Goal: Information Seeking & Learning: Learn about a topic

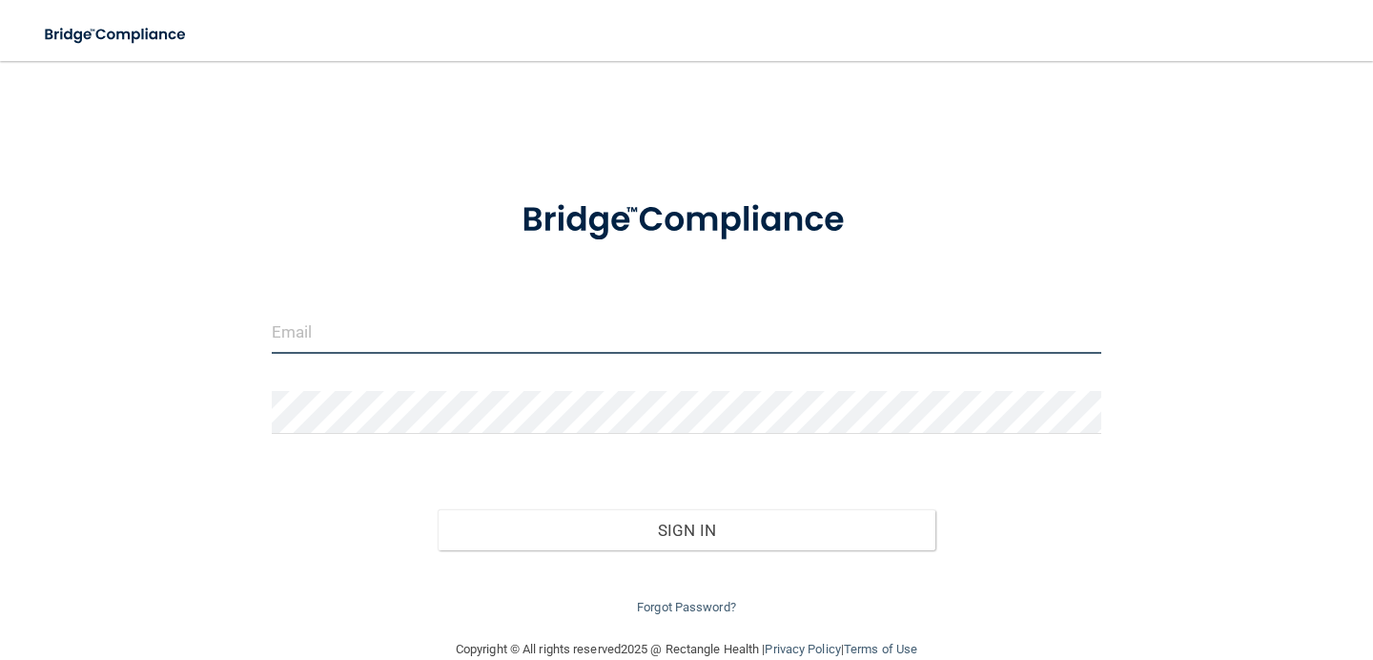
click at [594, 335] on input "email" at bounding box center [687, 332] width 830 height 43
type input "[EMAIL_ADDRESS][DOMAIN_NAME]"
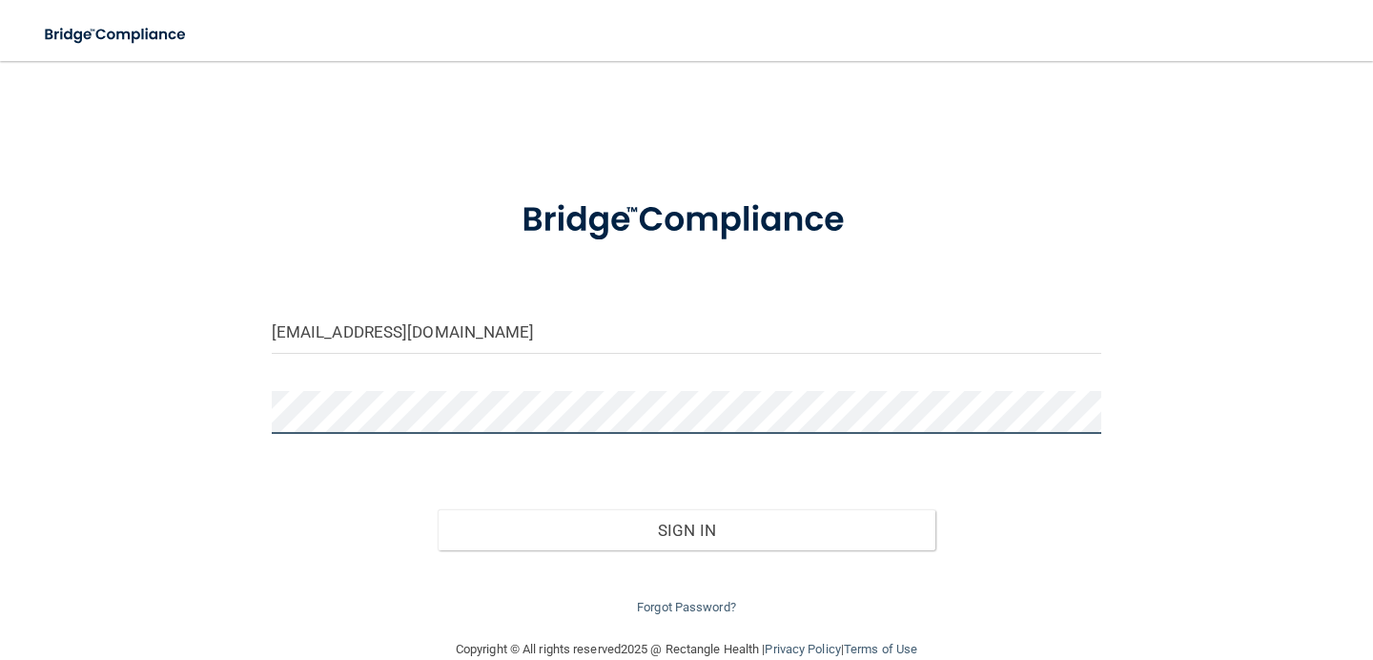
click at [438, 509] on button "Sign In" at bounding box center [687, 530] width 498 height 42
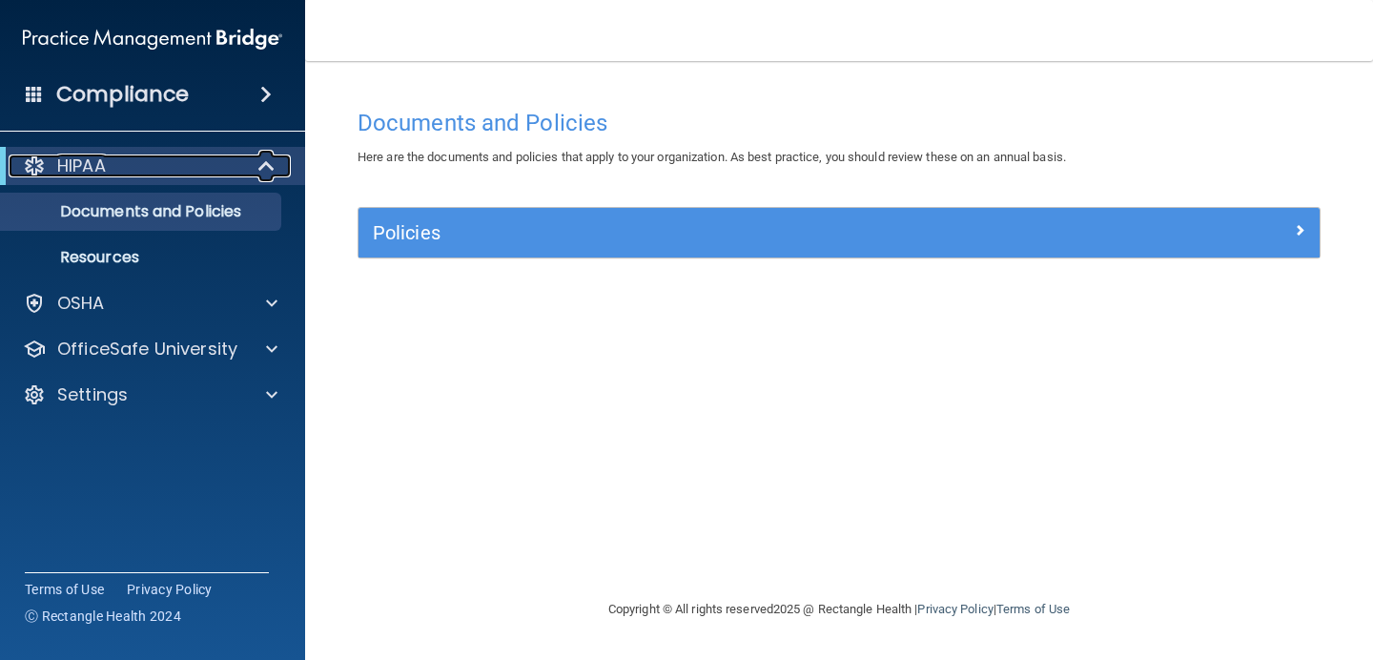
click at [256, 166] on div at bounding box center [267, 165] width 47 height 23
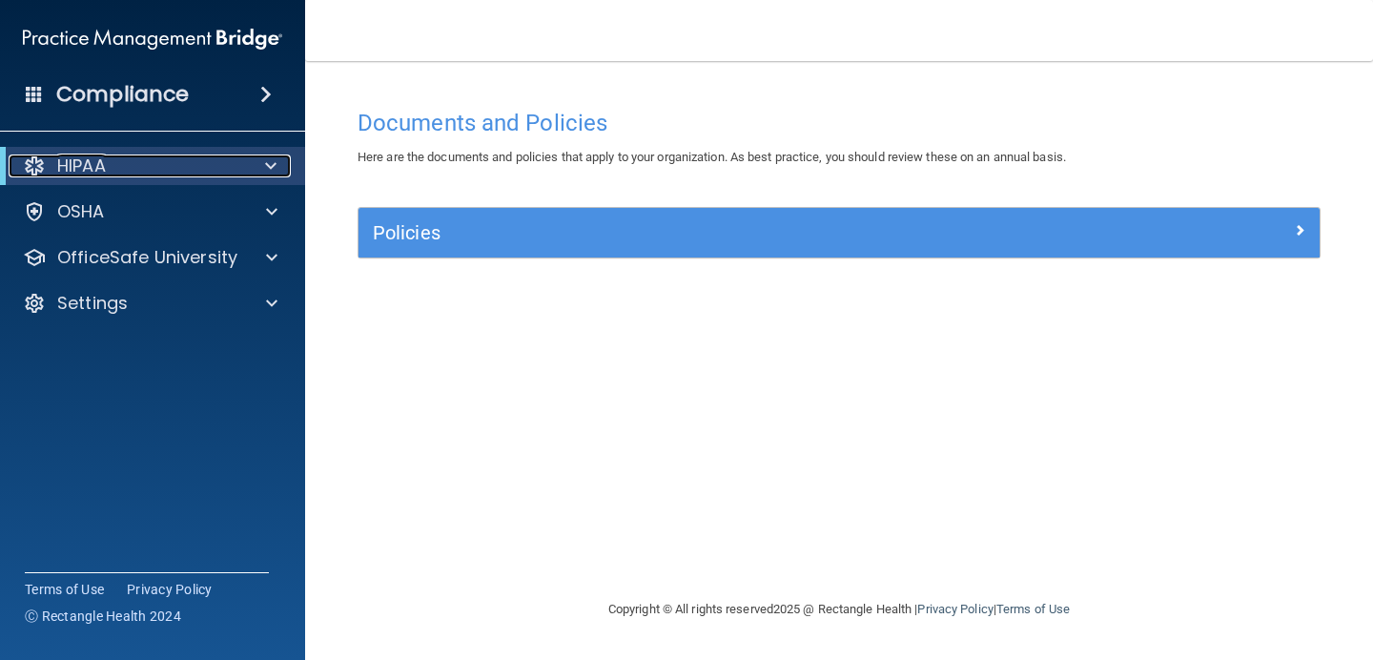
click at [256, 166] on div at bounding box center [267, 165] width 47 height 23
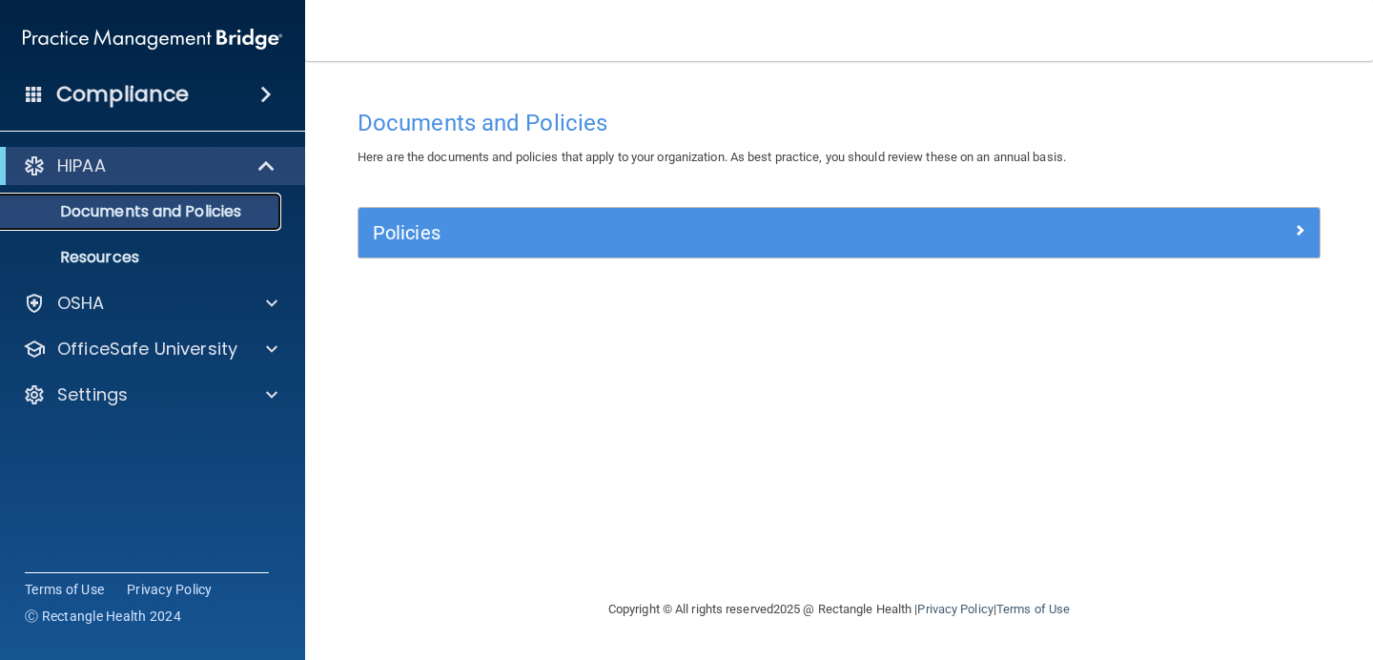
click at [142, 222] on link "Documents and Policies" at bounding box center [131, 212] width 300 height 38
click at [131, 269] on link "Resources" at bounding box center [131, 257] width 300 height 38
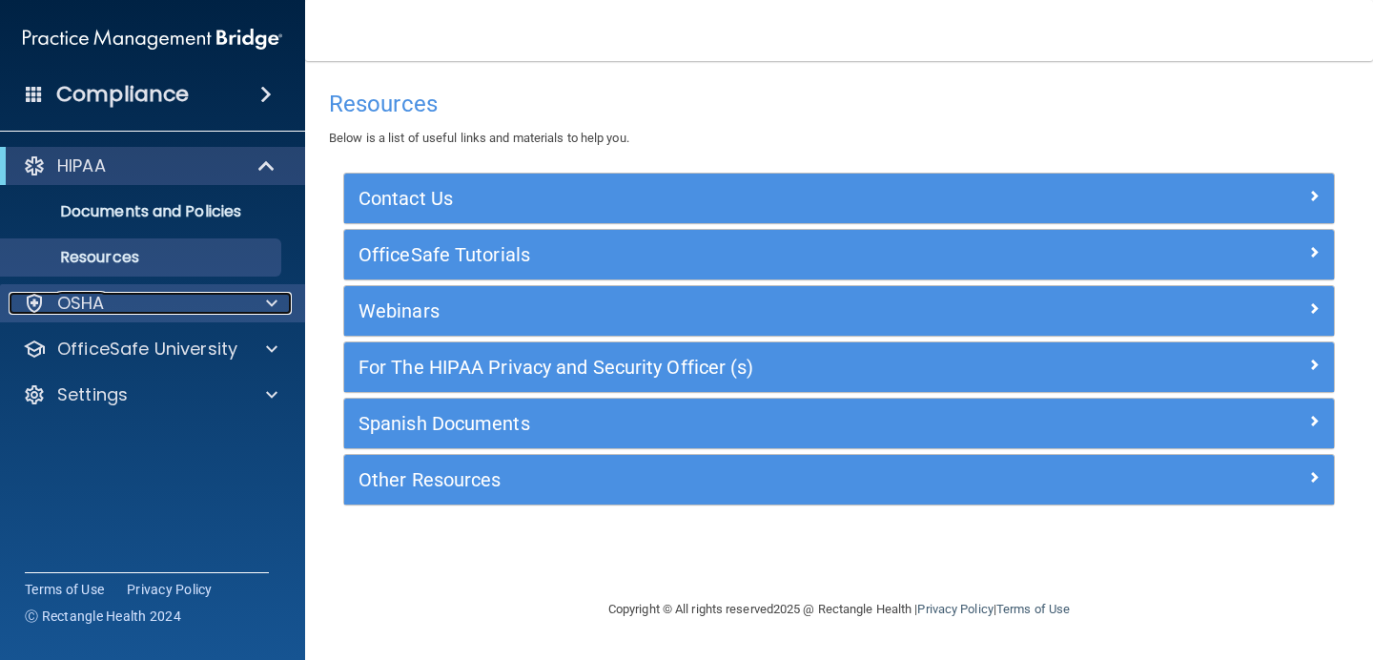
click at [274, 305] on span at bounding box center [271, 303] width 11 height 23
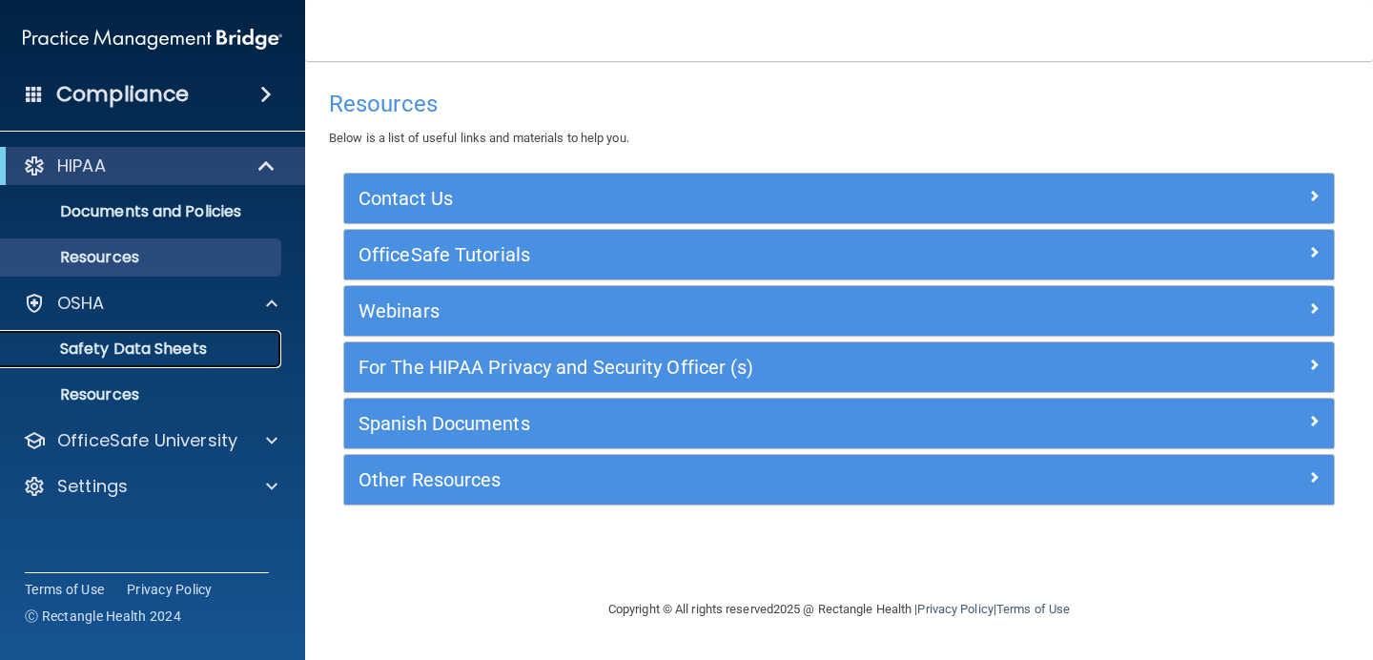
click at [241, 349] on p "Safety Data Sheets" at bounding box center [142, 349] width 260 height 19
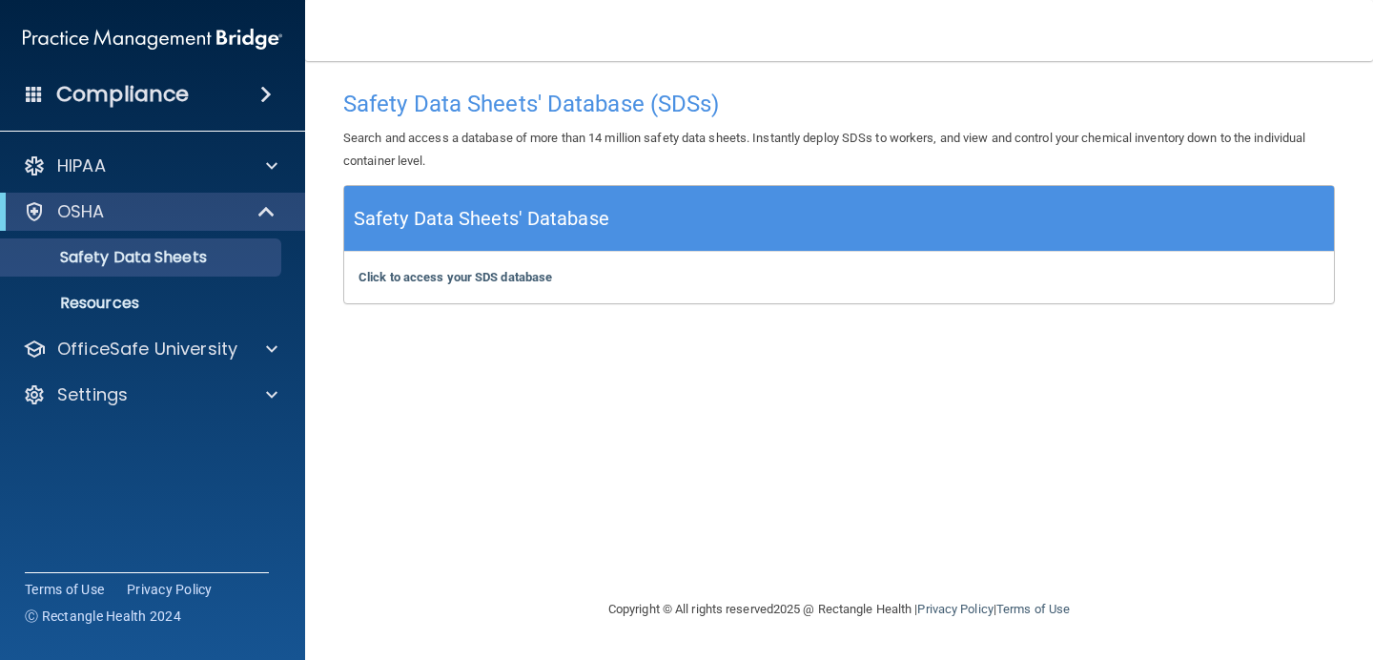
click at [191, 80] on div "Compliance" at bounding box center [152, 94] width 305 height 42
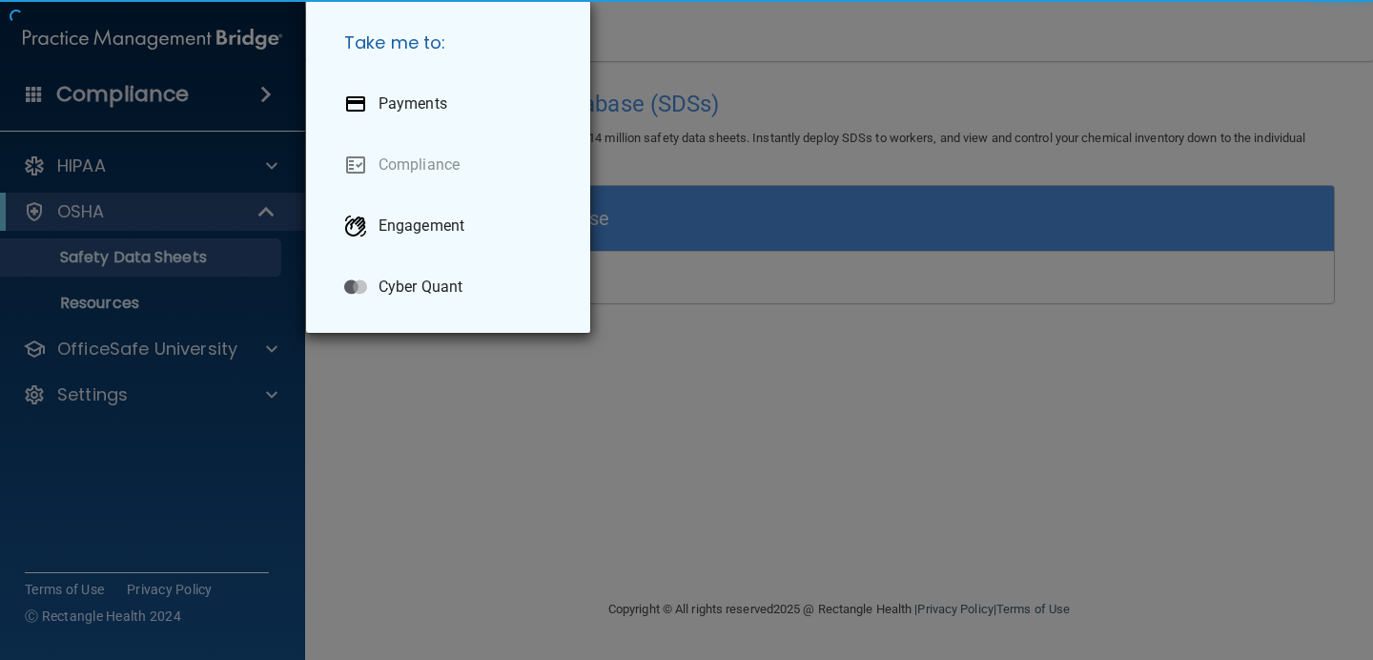
click at [278, 88] on div "Take me to: Payments Compliance Engagement Cyber Quant" at bounding box center [686, 330] width 1373 height 660
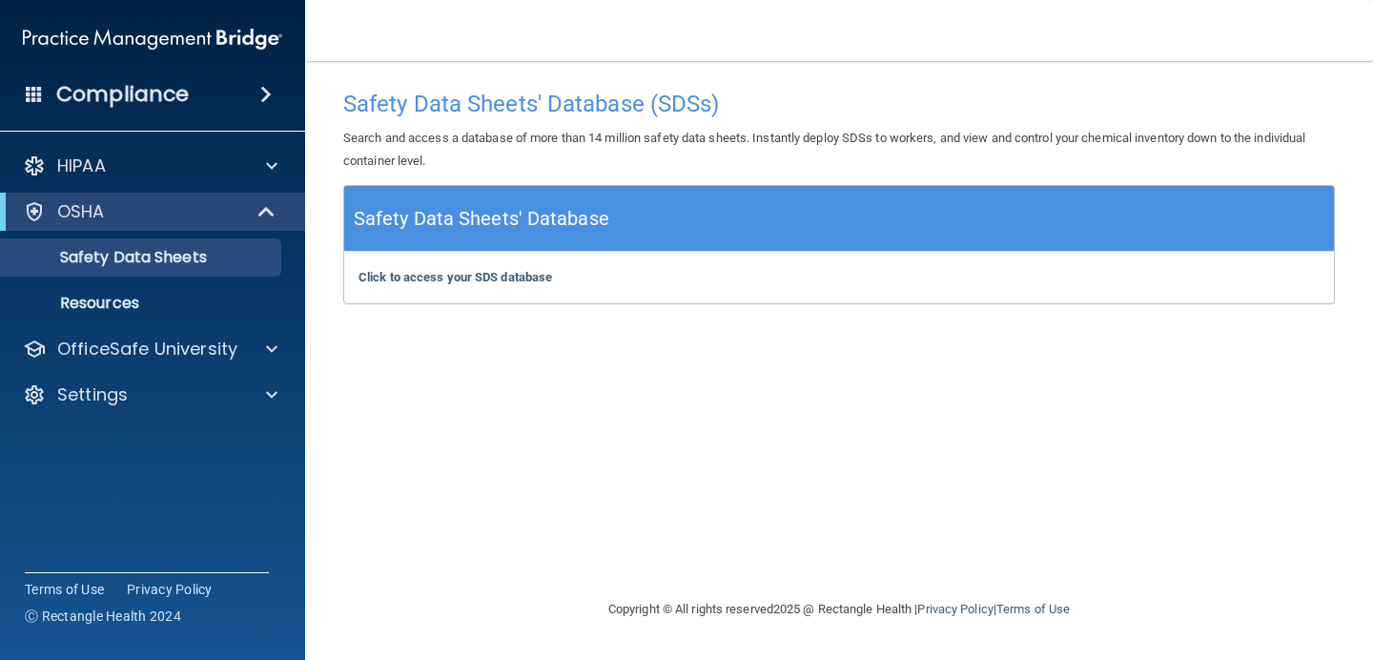
click at [271, 93] on span at bounding box center [265, 94] width 11 height 23
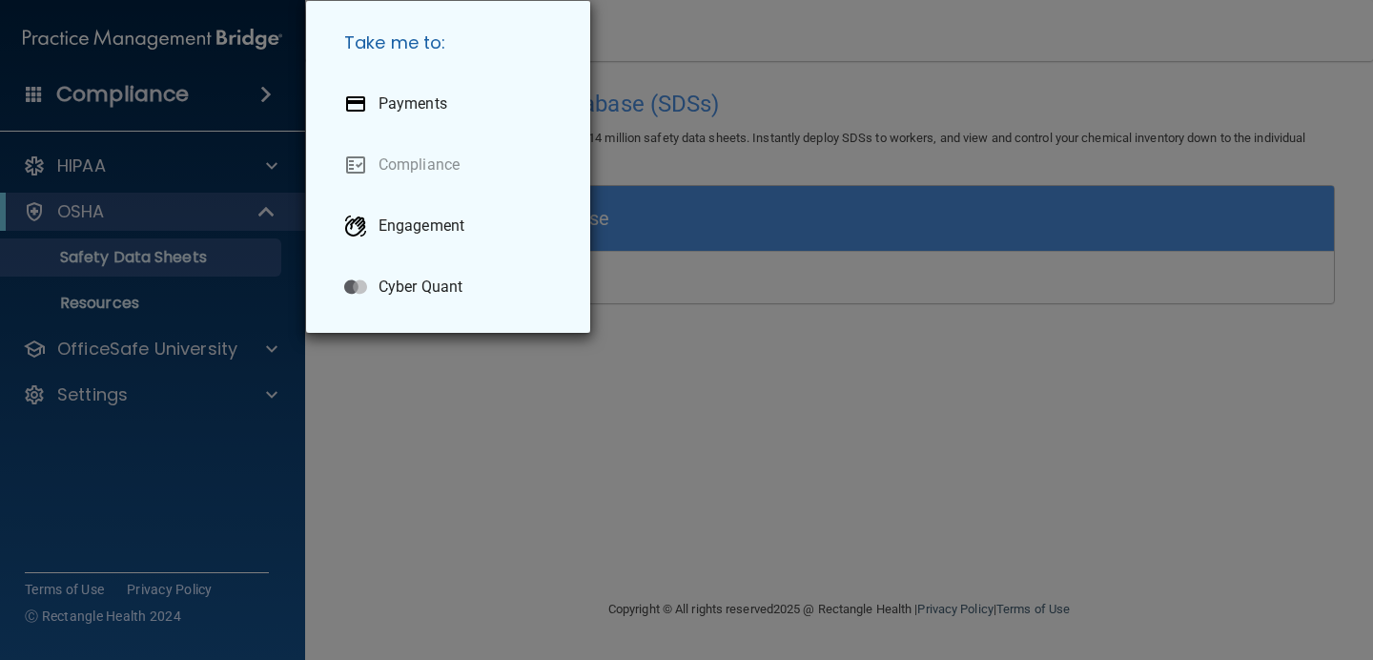
click at [205, 156] on div "Take me to: Payments Compliance Engagement Cyber Quant" at bounding box center [686, 330] width 1373 height 660
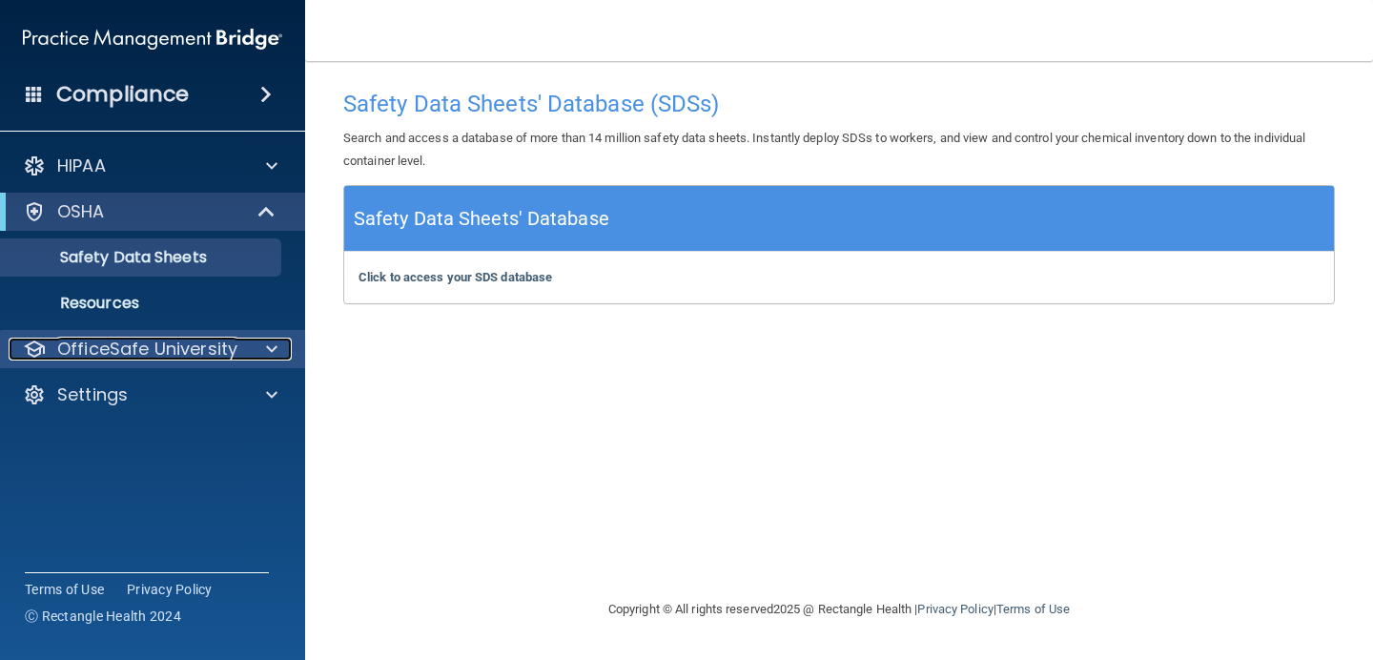
click at [227, 358] on p "OfficeSafe University" at bounding box center [147, 349] width 180 height 23
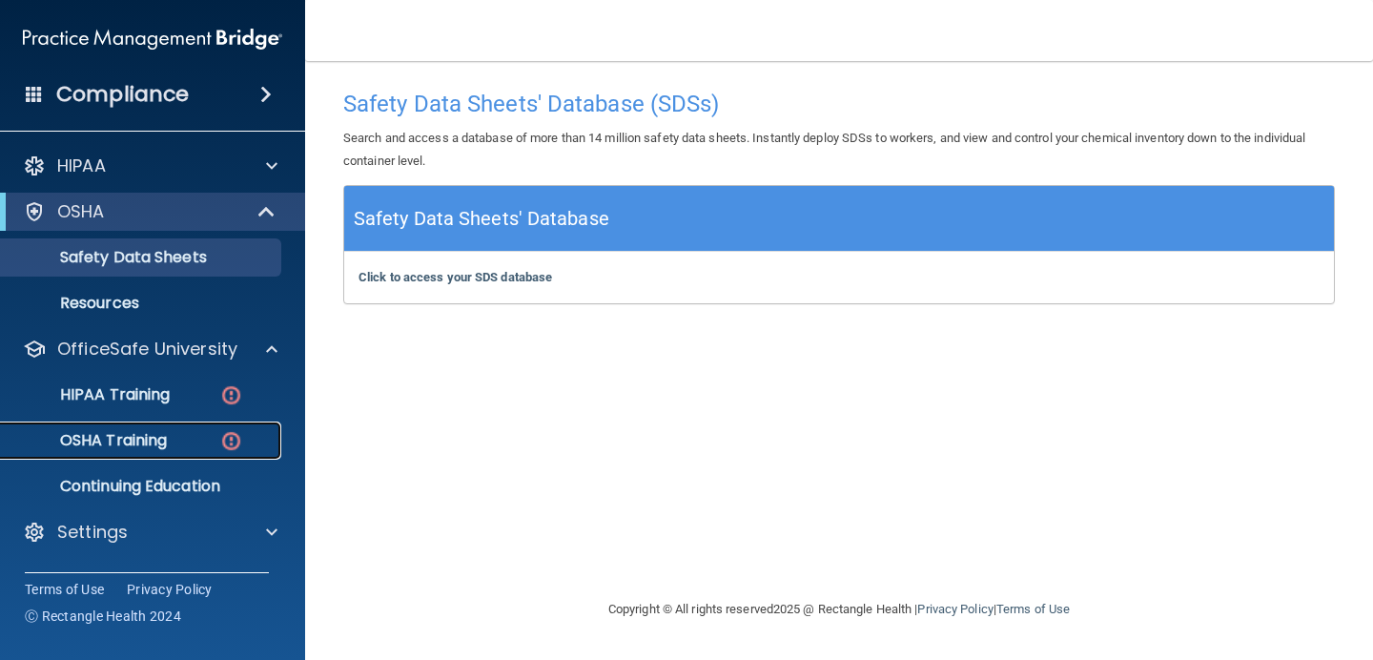
click at [96, 448] on p "OSHA Training" at bounding box center [89, 440] width 154 height 19
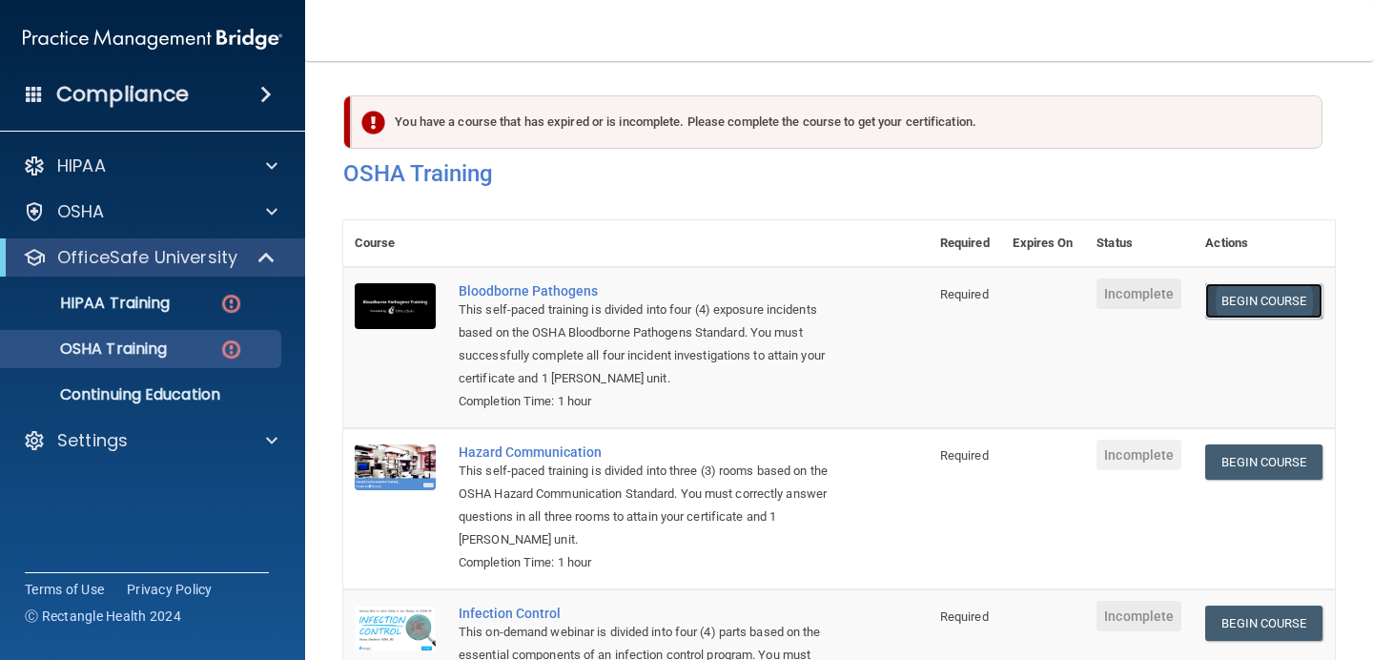
click at [1294, 293] on link "Begin Course" at bounding box center [1263, 300] width 116 height 35
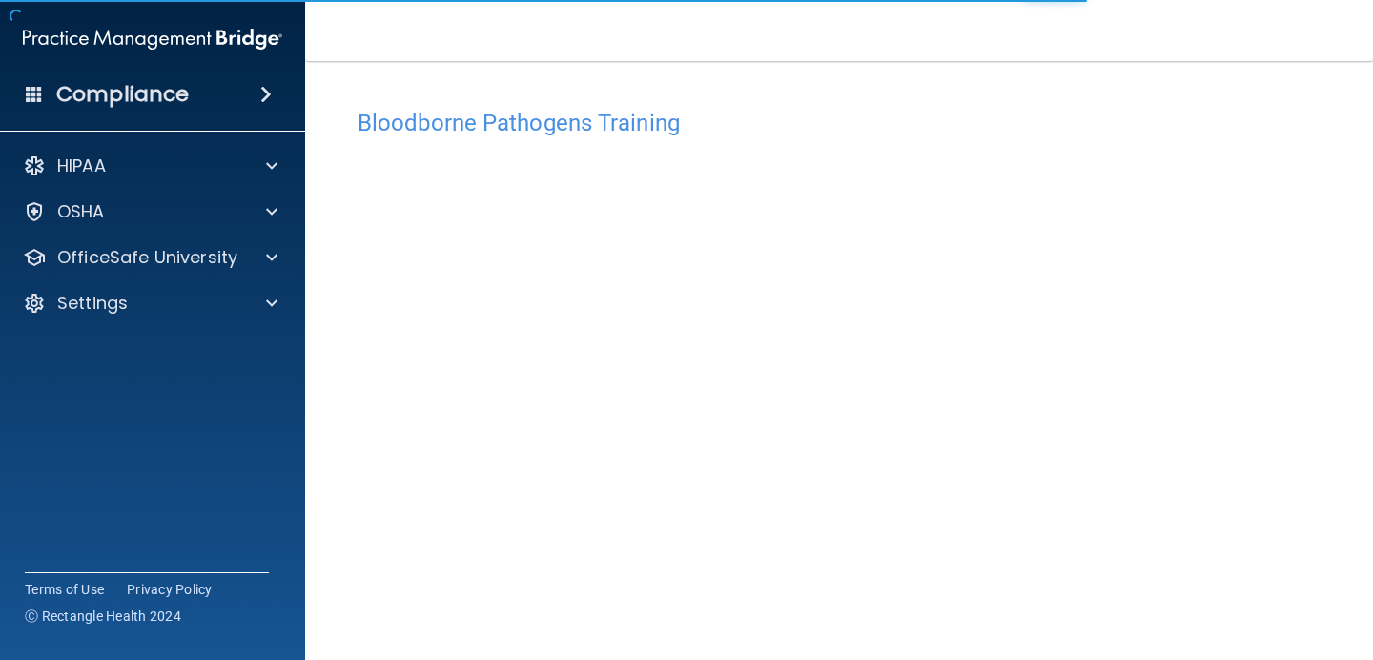
scroll to position [62, 0]
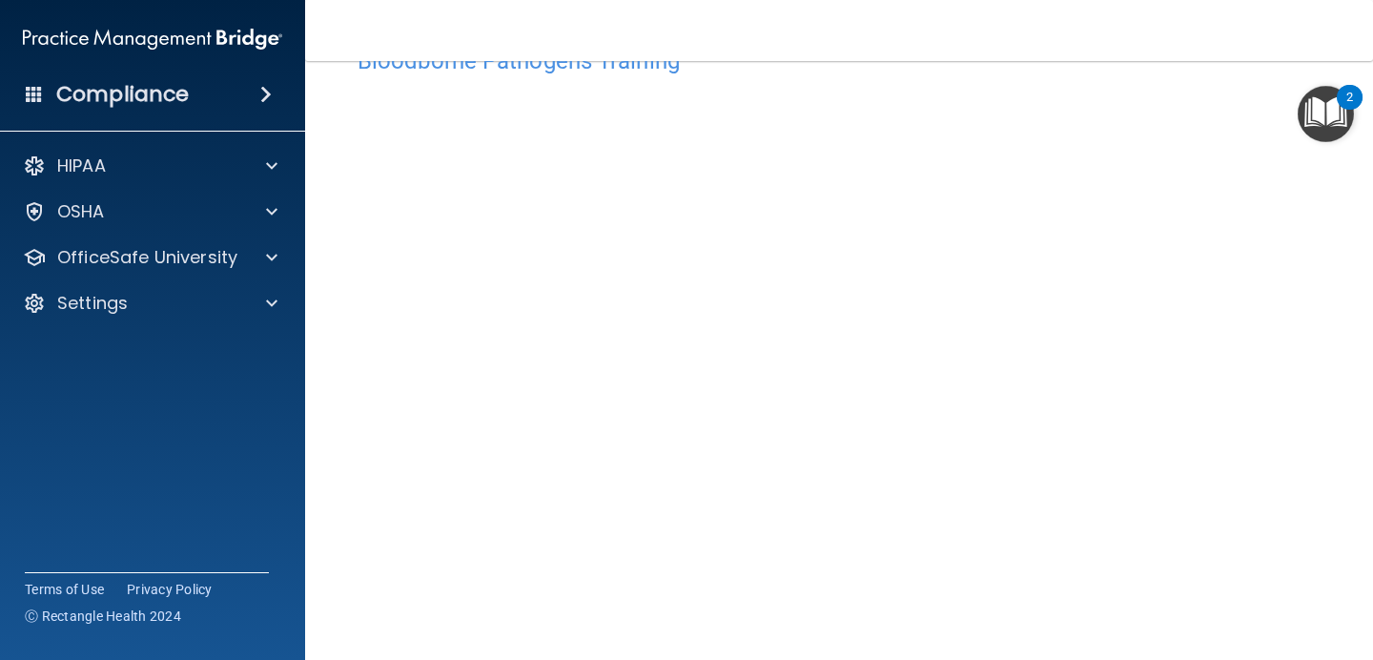
click at [1321, 122] on img "Open Resource Center, 2 new notifications" at bounding box center [1326, 114] width 56 height 56
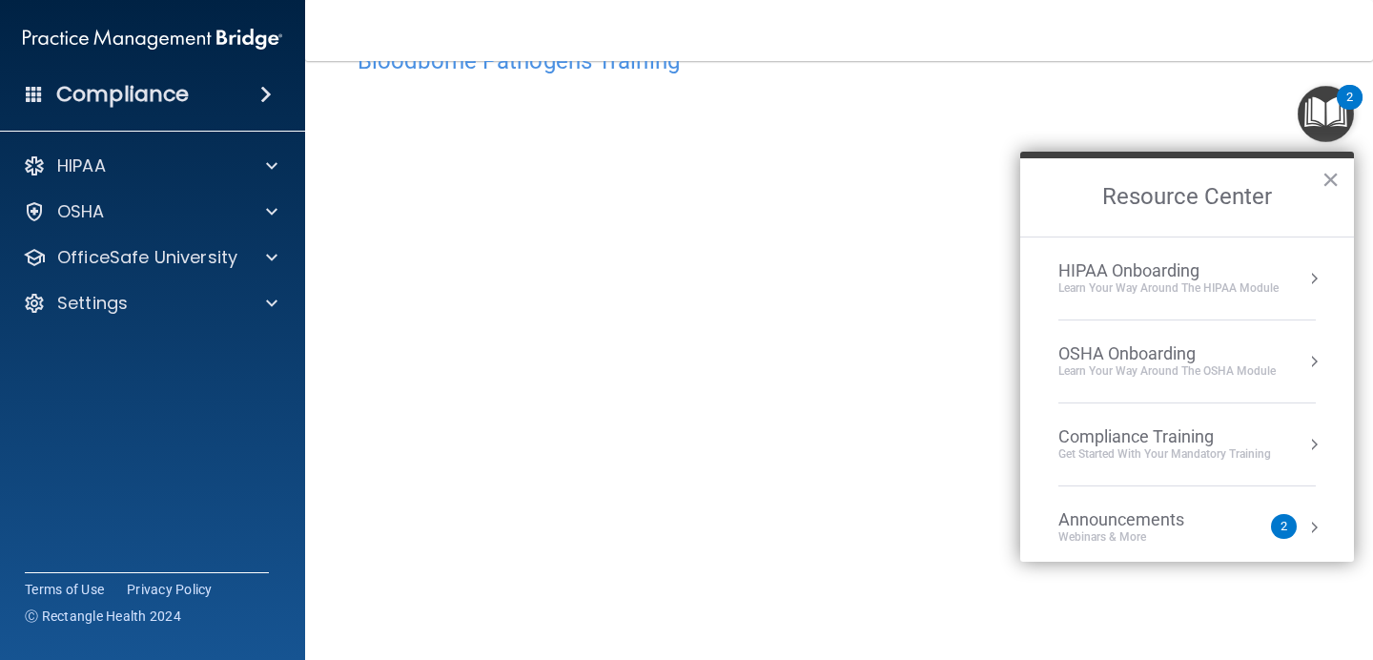
click at [1334, 108] on img "Open Resource Center, 2 new notifications" at bounding box center [1326, 114] width 56 height 56
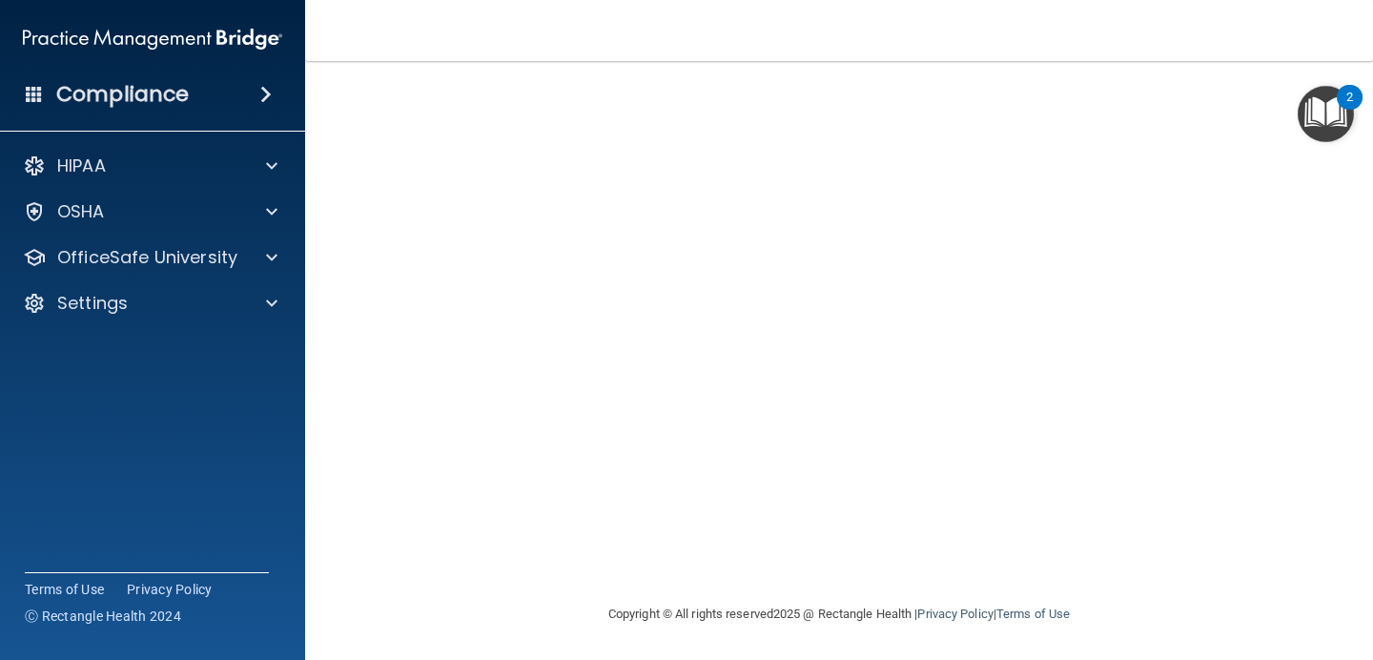
scroll to position [0, 0]
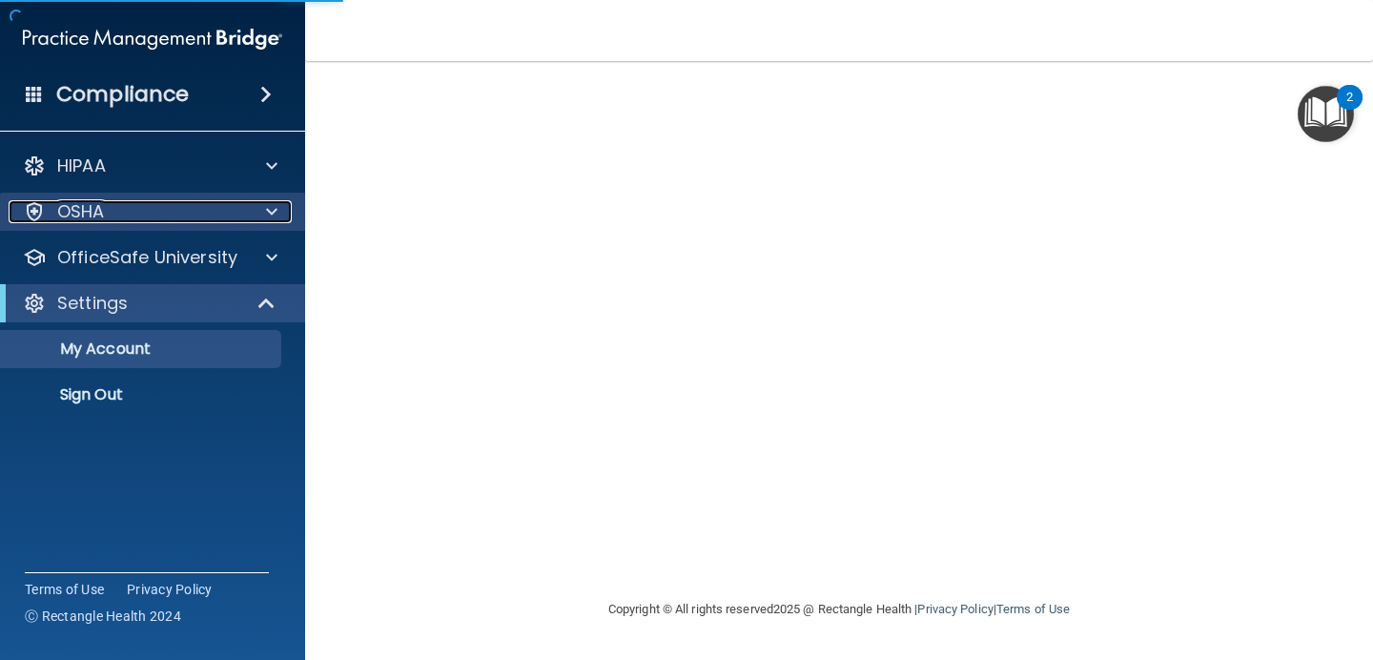
click at [128, 217] on div "OSHA" at bounding box center [127, 211] width 237 height 23
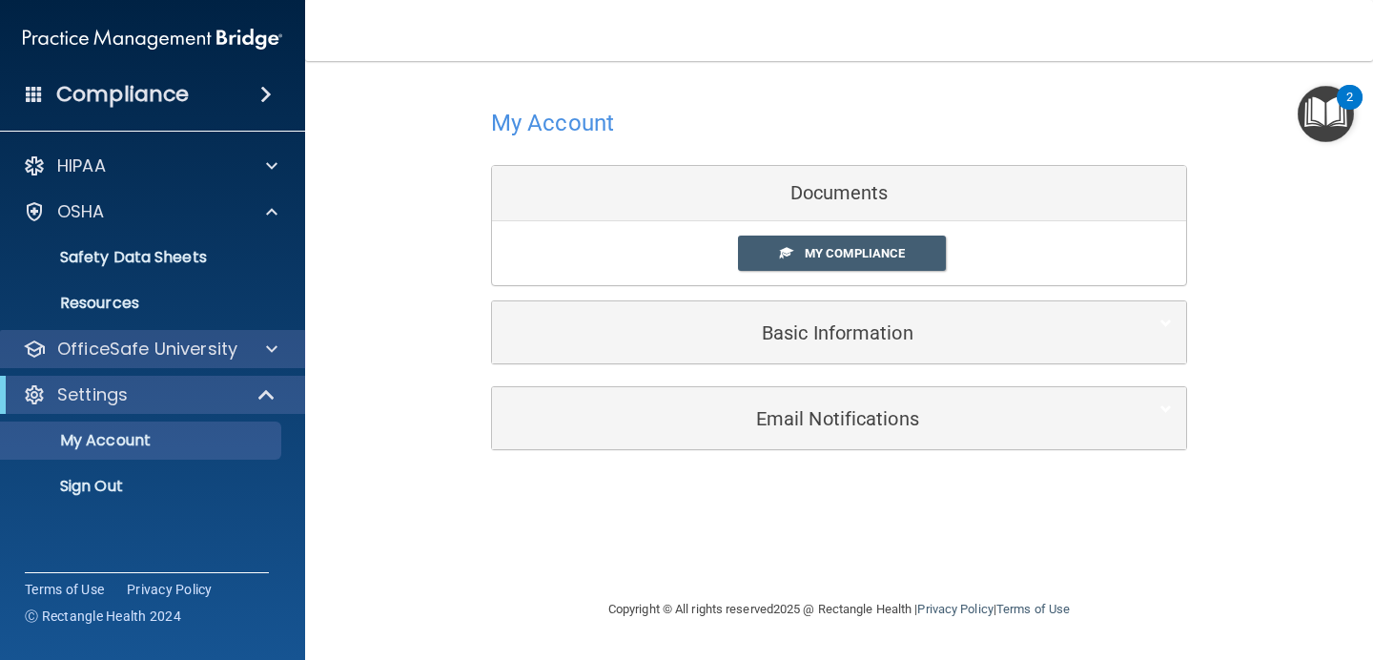
click at [170, 364] on div "OfficeSafe University" at bounding box center [153, 349] width 306 height 38
click at [294, 342] on div "OfficeSafe University" at bounding box center [153, 349] width 306 height 38
click at [270, 349] on span at bounding box center [271, 349] width 11 height 23
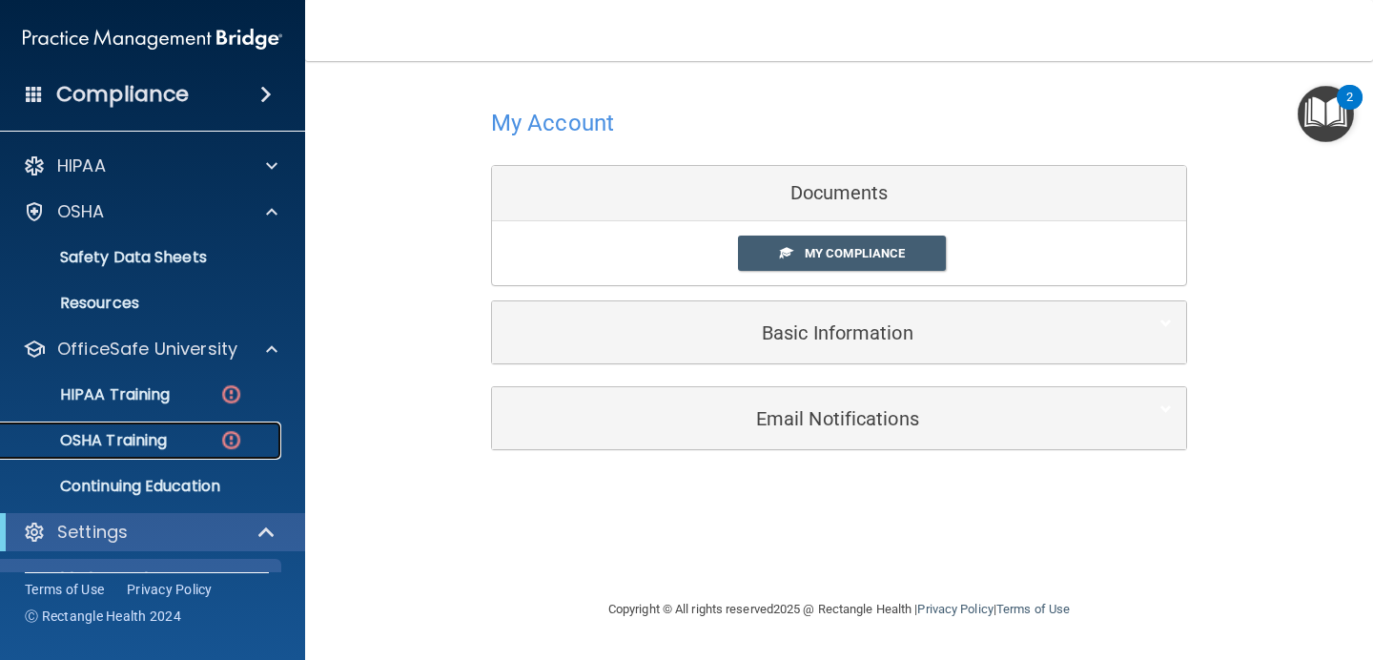
click at [222, 434] on img at bounding box center [231, 440] width 24 height 24
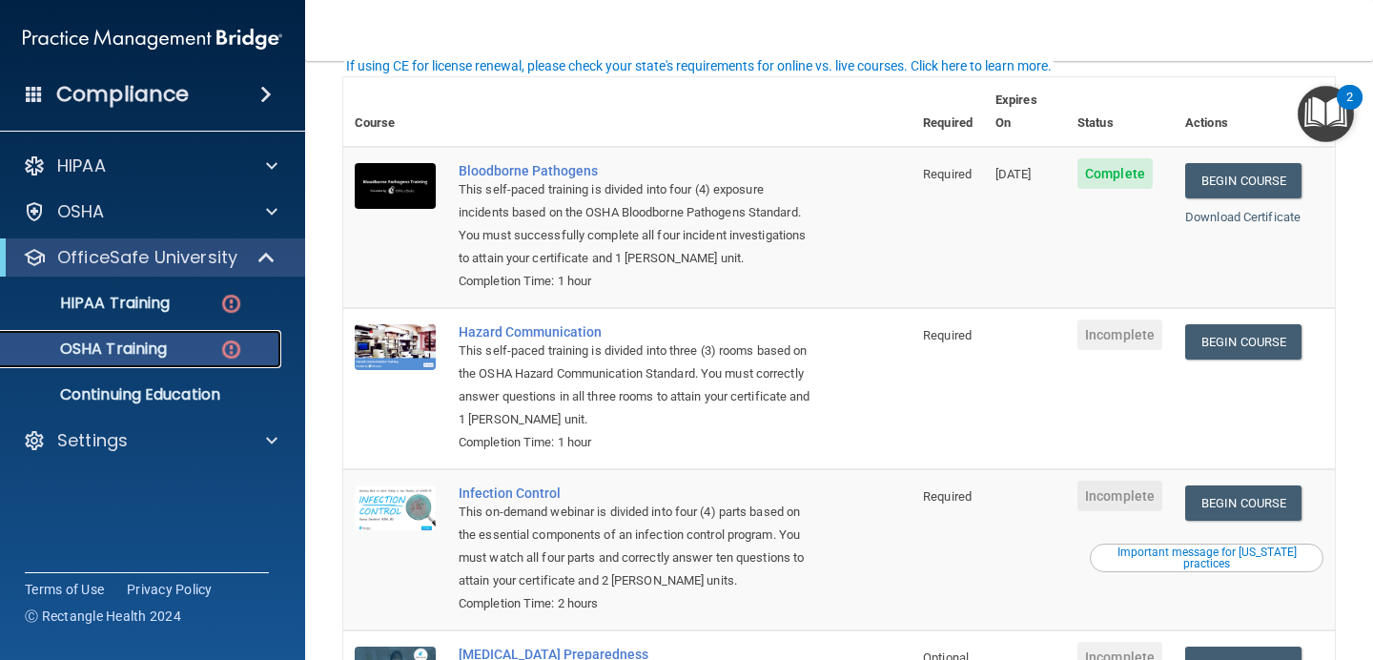
scroll to position [154, 0]
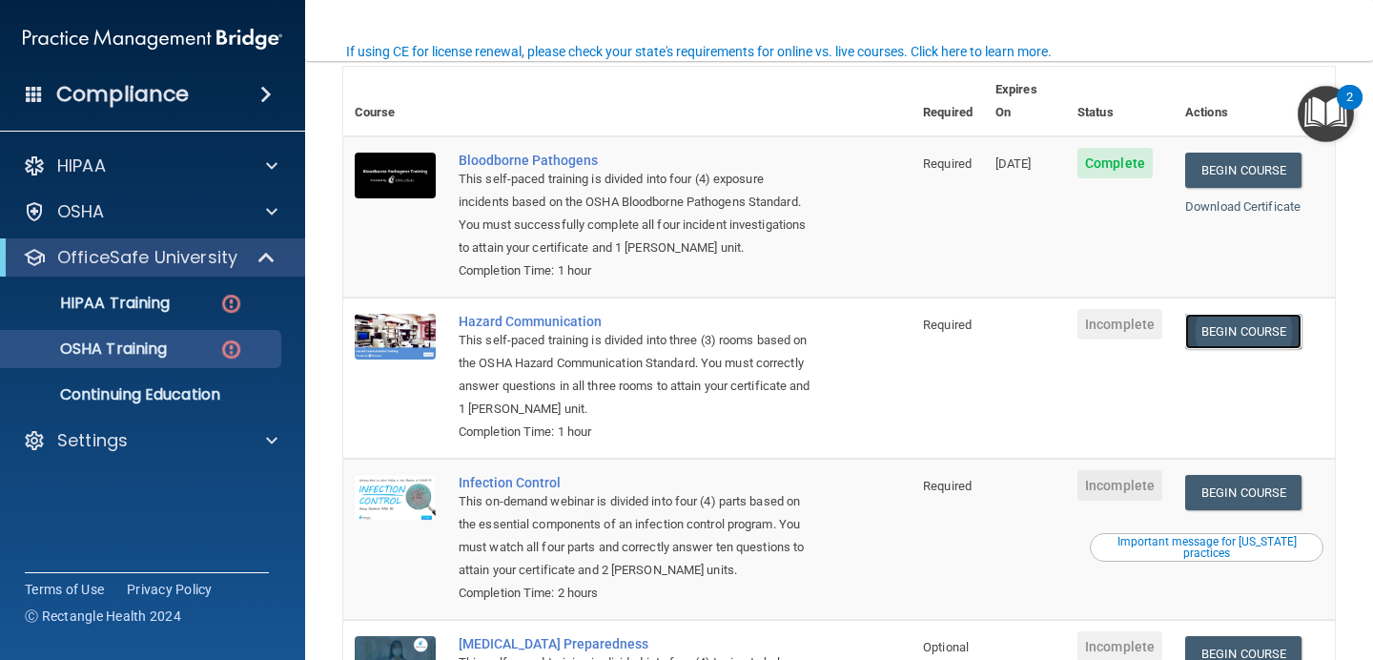
click at [1266, 314] on link "Begin Course" at bounding box center [1243, 331] width 116 height 35
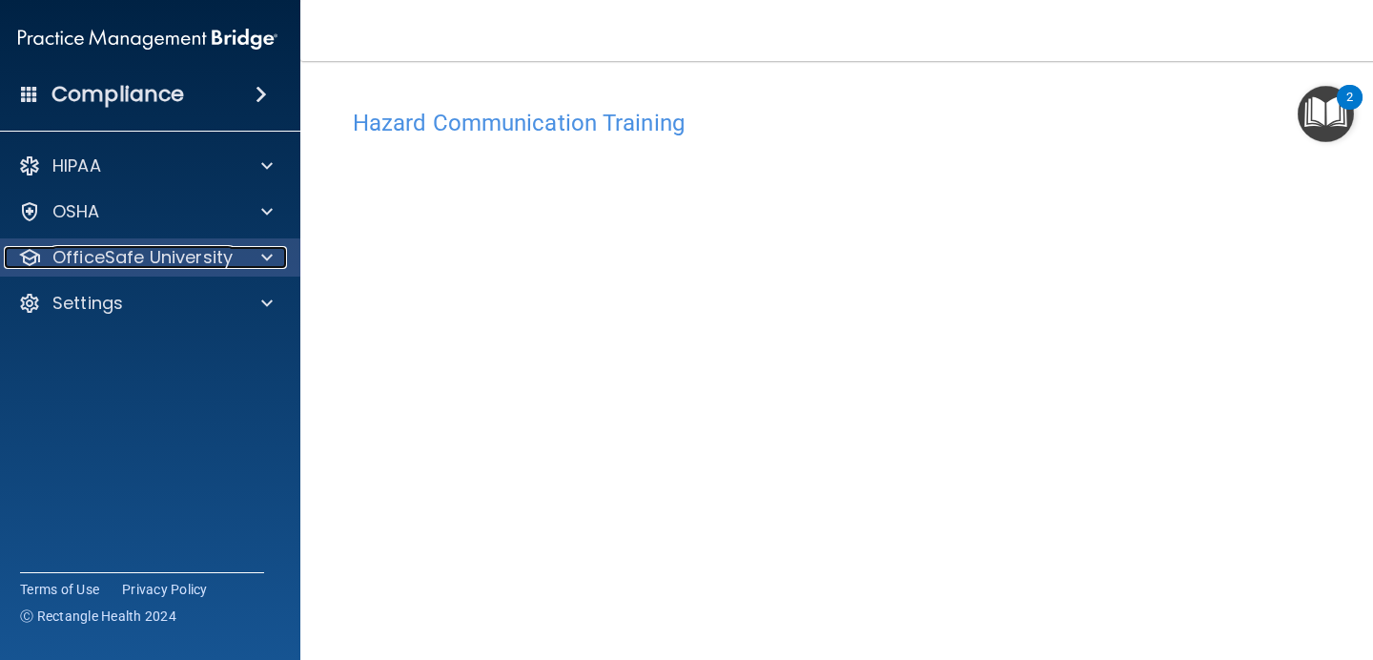
click at [70, 268] on p "OfficeSafe University" at bounding box center [142, 257] width 180 height 23
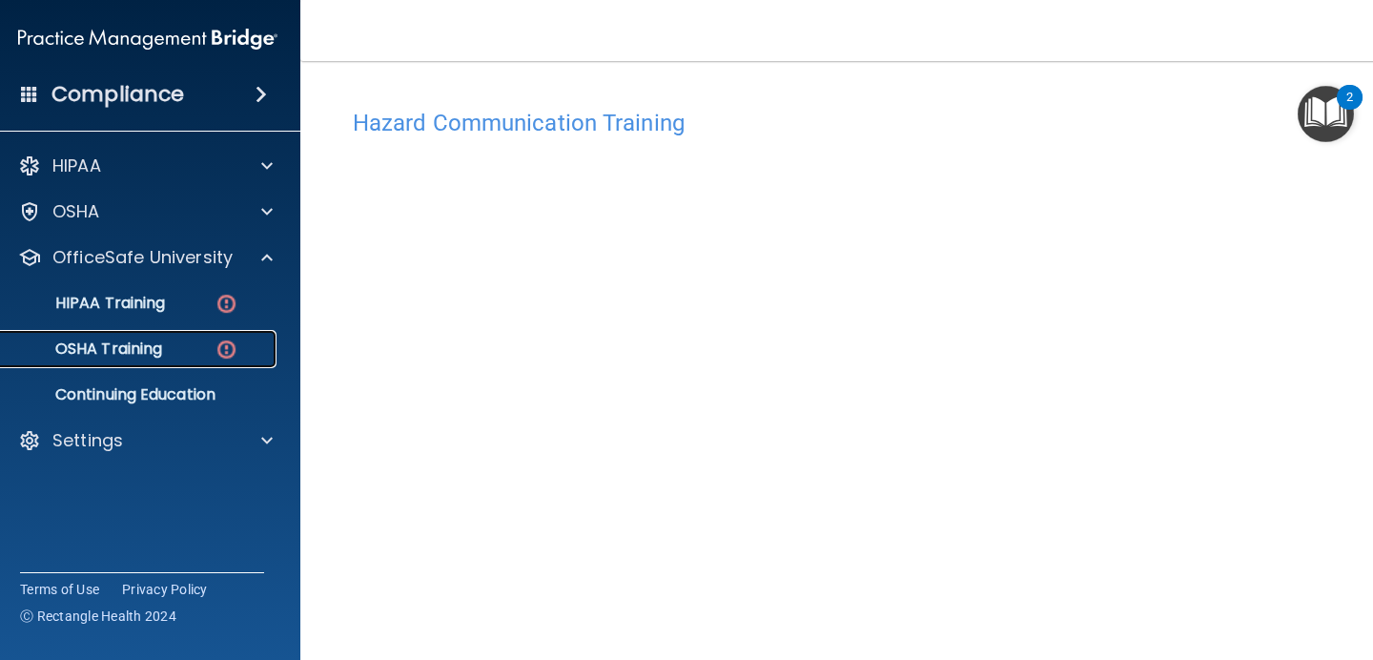
click at [213, 344] on div "OSHA Training" at bounding box center [138, 349] width 260 height 19
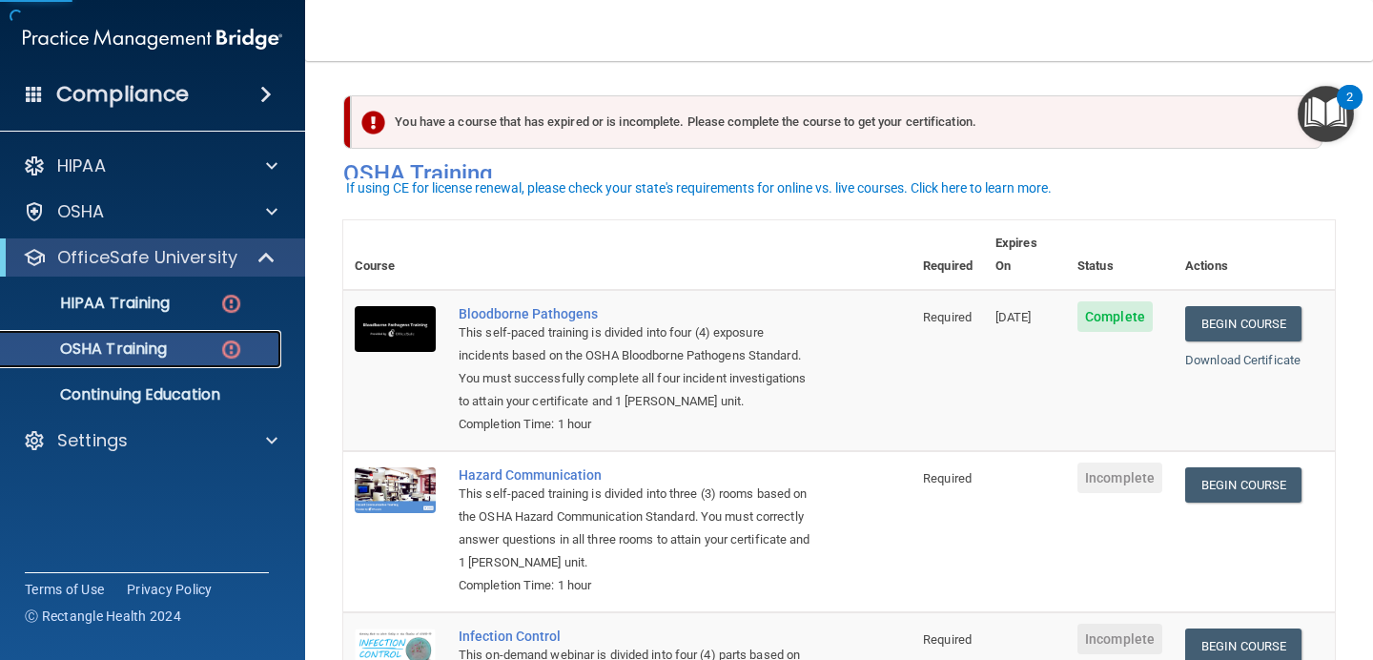
scroll to position [106, 0]
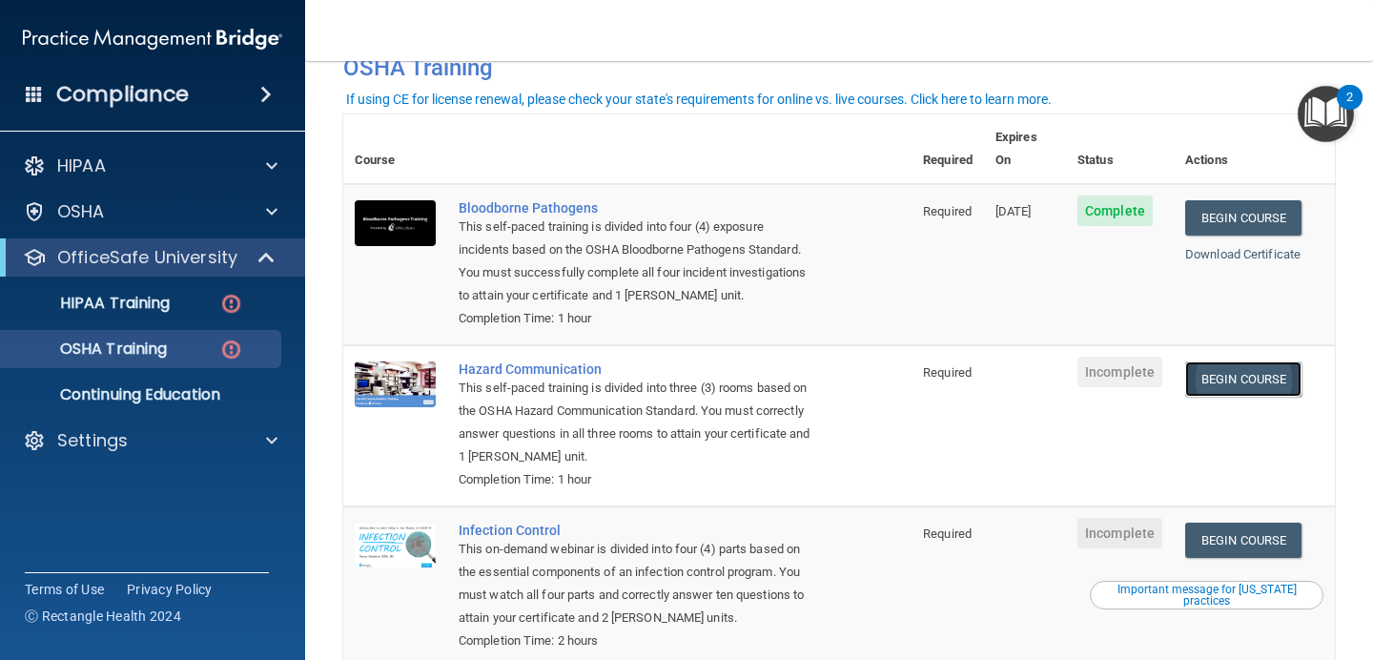
click at [1236, 361] on link "Begin Course" at bounding box center [1243, 378] width 116 height 35
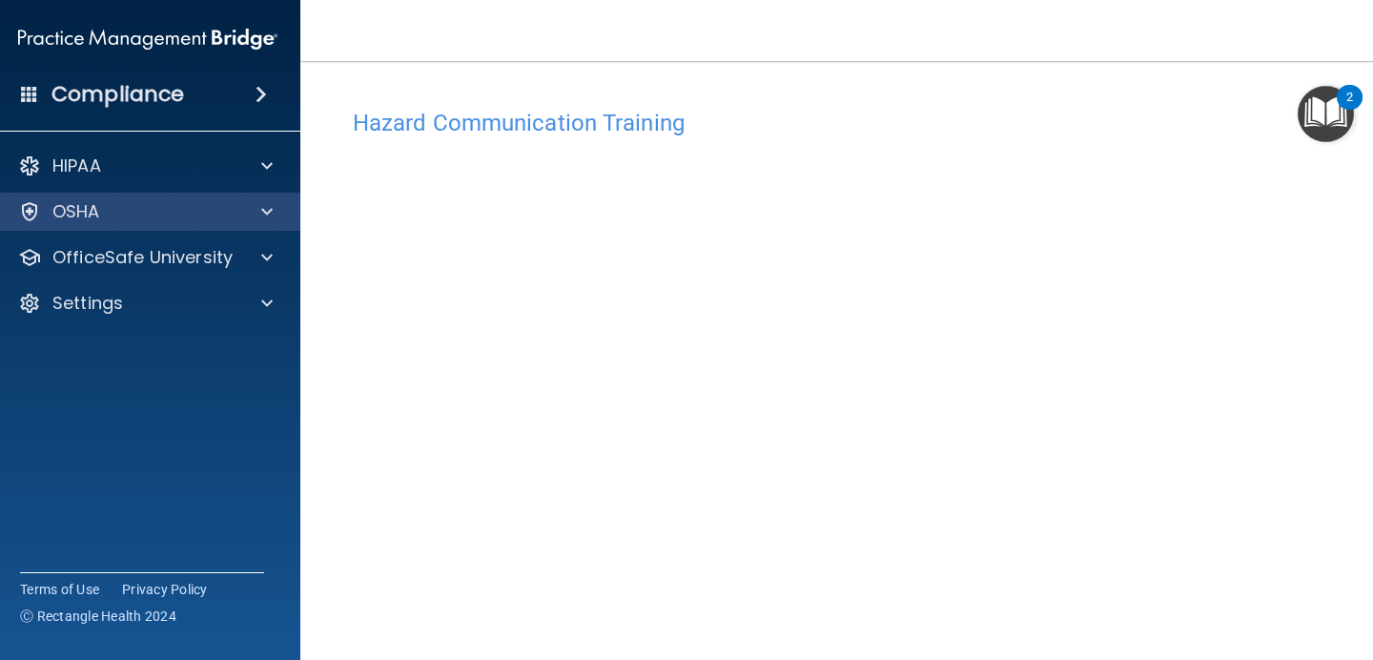
click at [217, 223] on div "OSHA" at bounding box center [148, 212] width 306 height 38
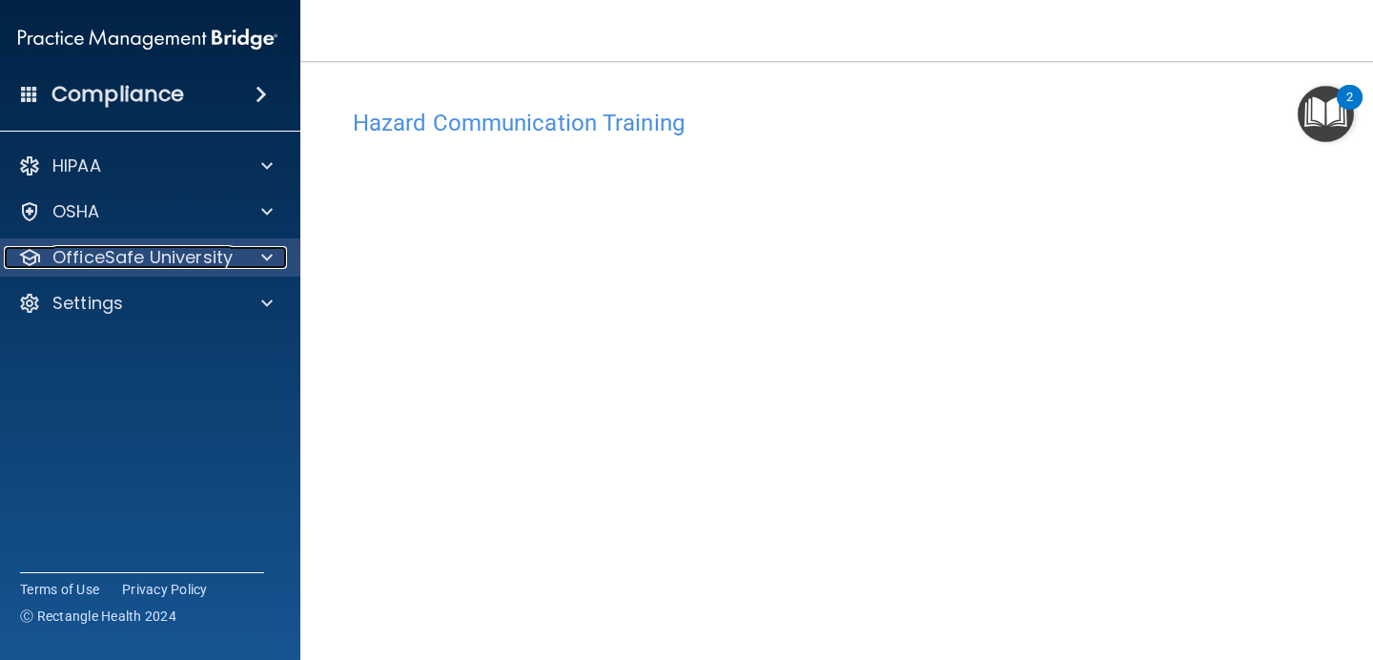
click at [273, 266] on div at bounding box center [264, 257] width 48 height 23
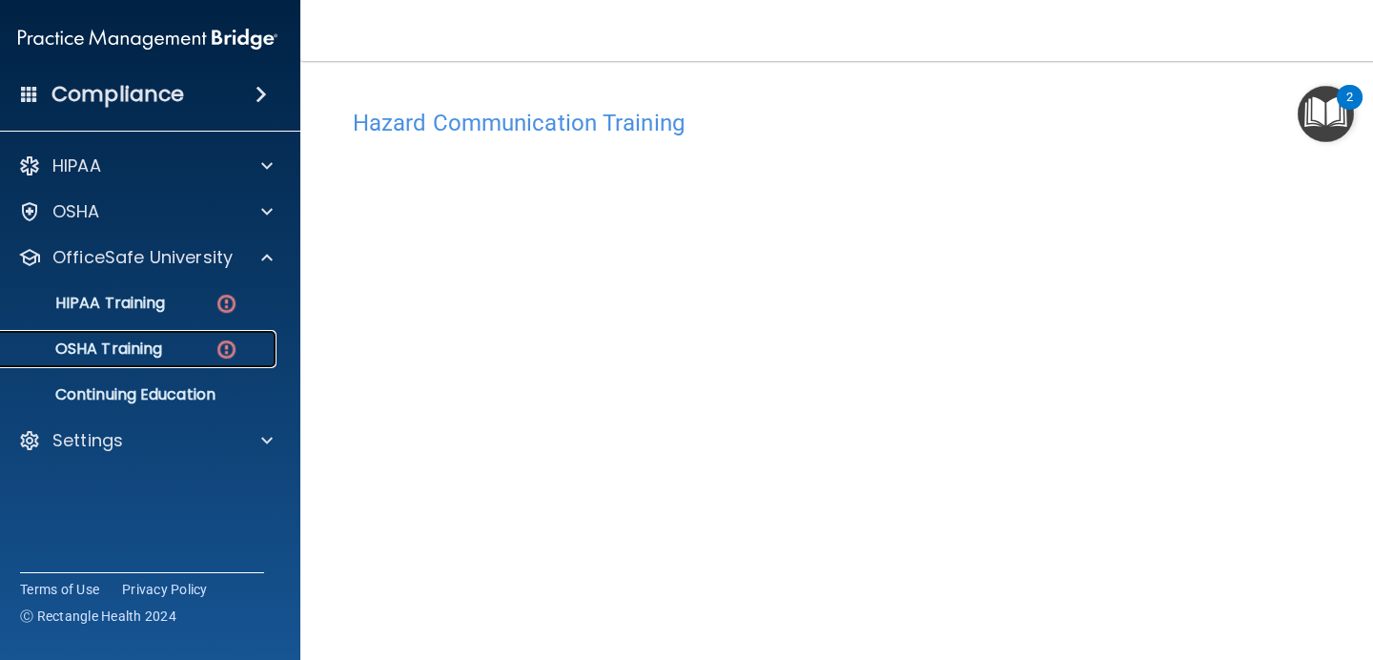
click at [250, 348] on div "OSHA Training" at bounding box center [138, 349] width 260 height 19
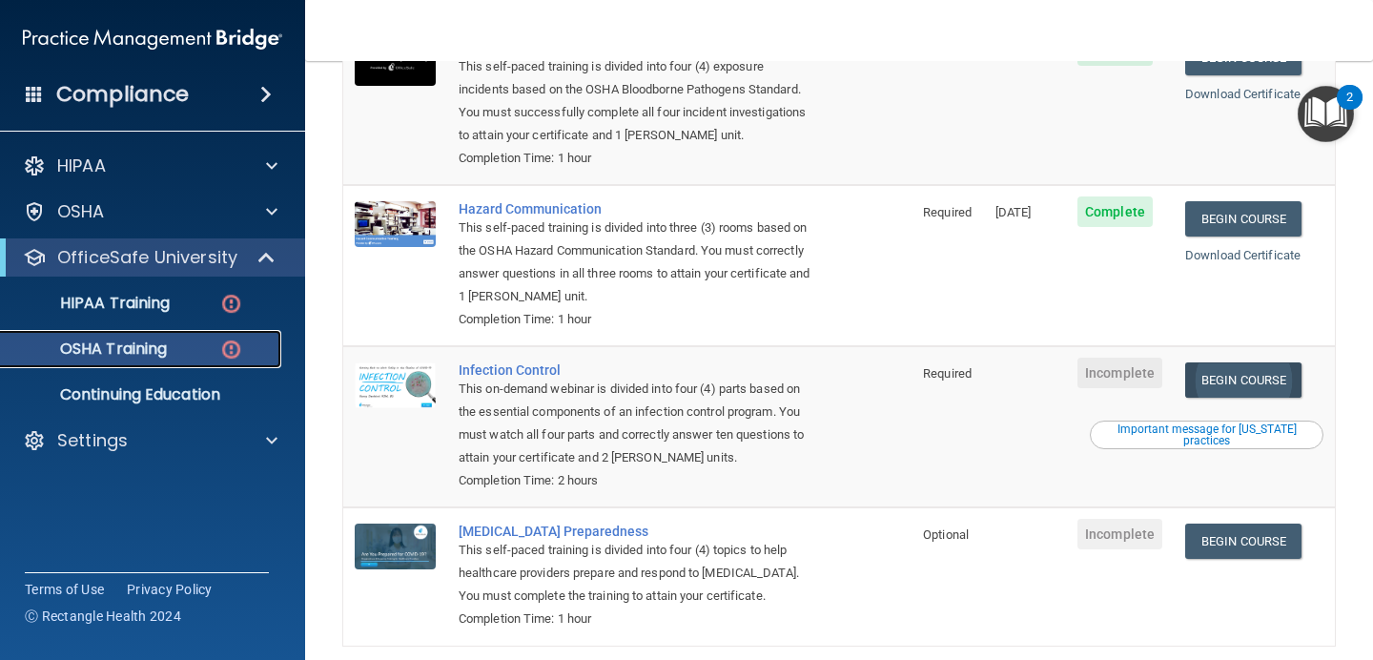
scroll to position [282, 0]
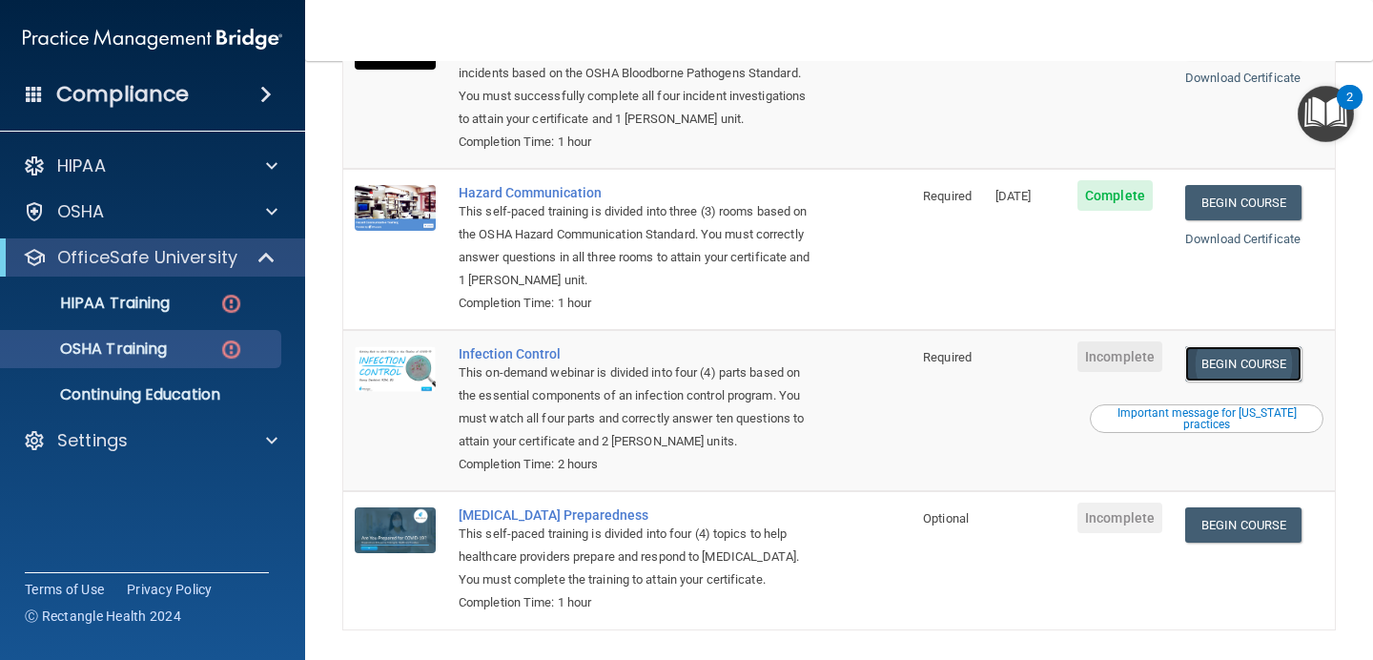
click at [1264, 349] on link "Begin Course" at bounding box center [1243, 363] width 116 height 35
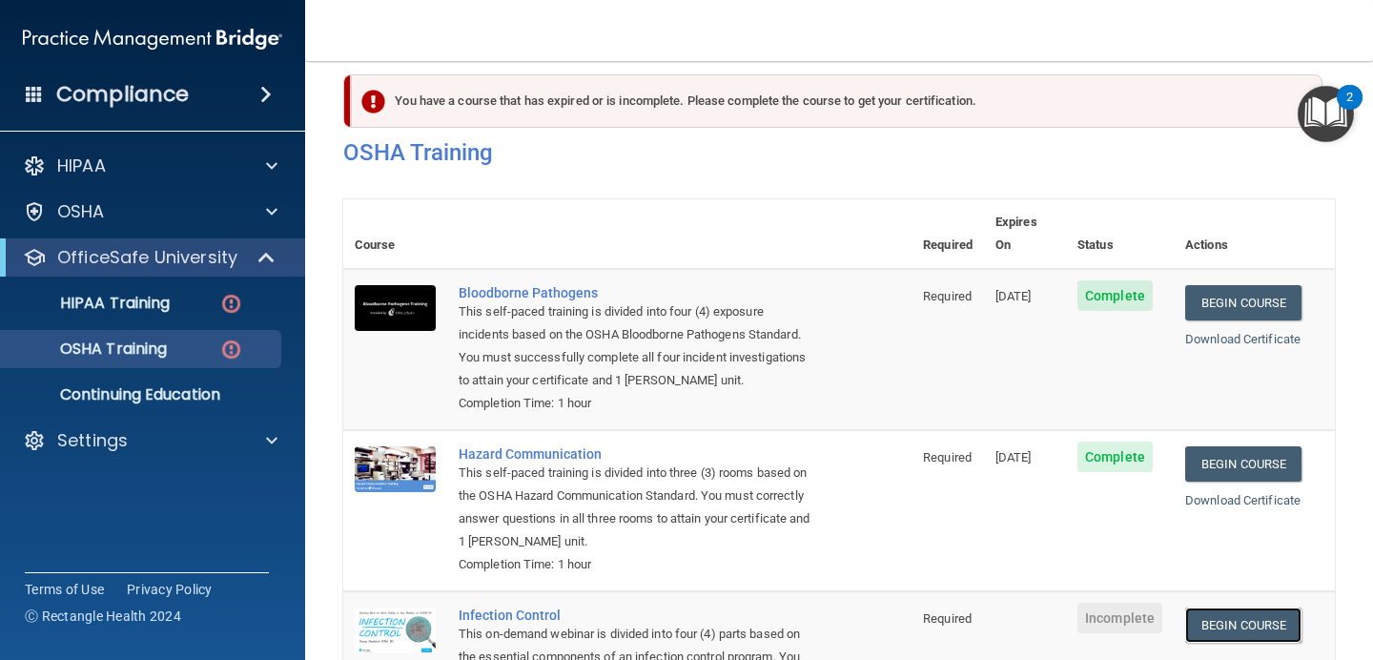
scroll to position [0, 0]
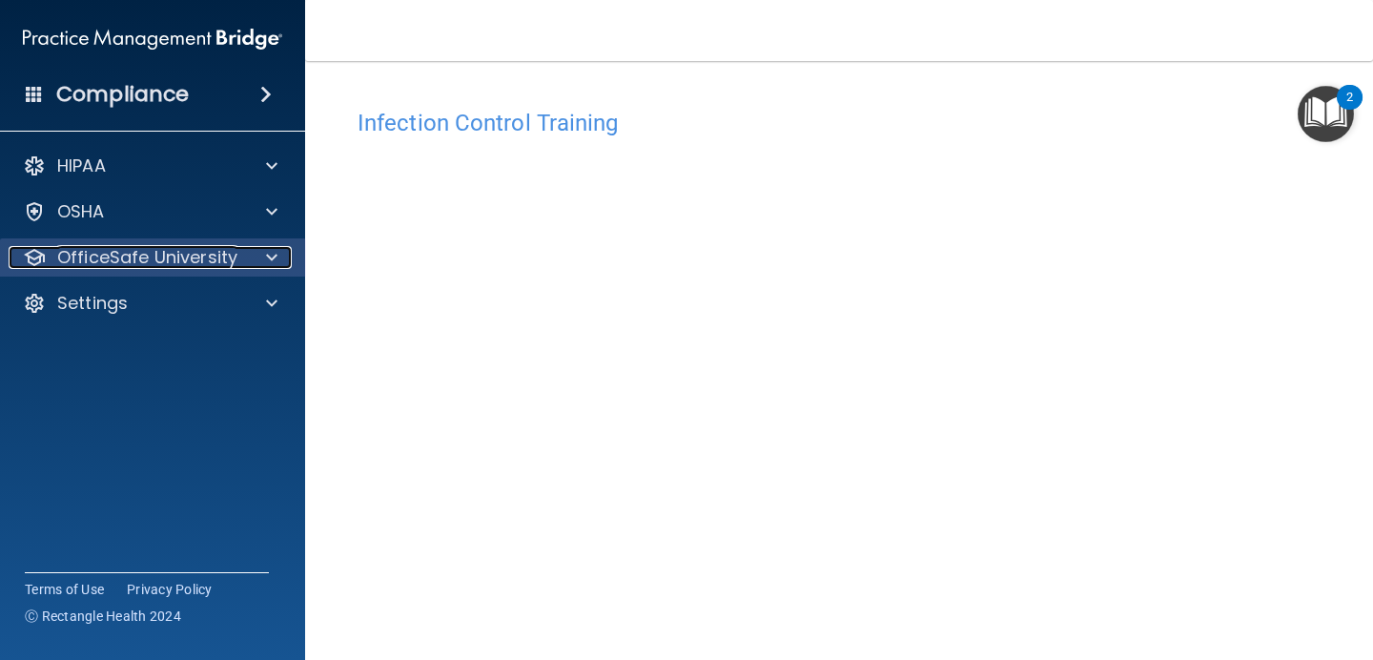
click at [274, 258] on span at bounding box center [271, 257] width 11 height 23
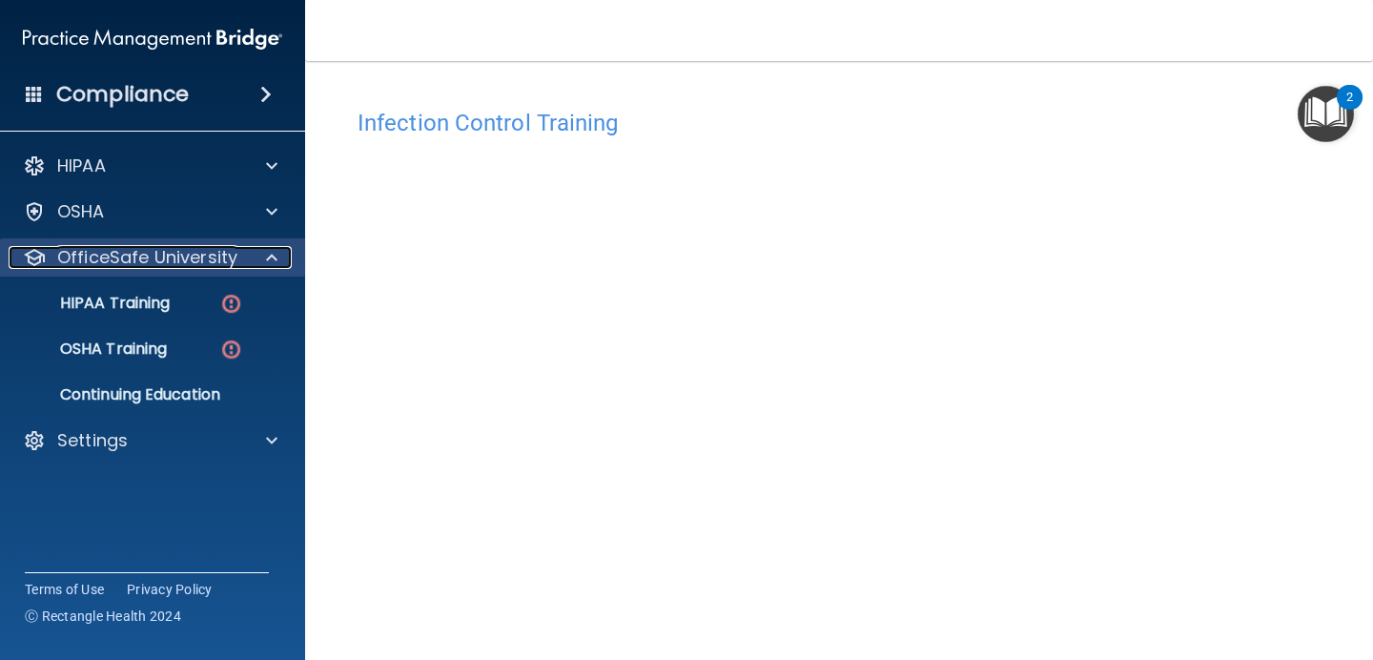
click at [276, 265] on span at bounding box center [271, 257] width 11 height 23
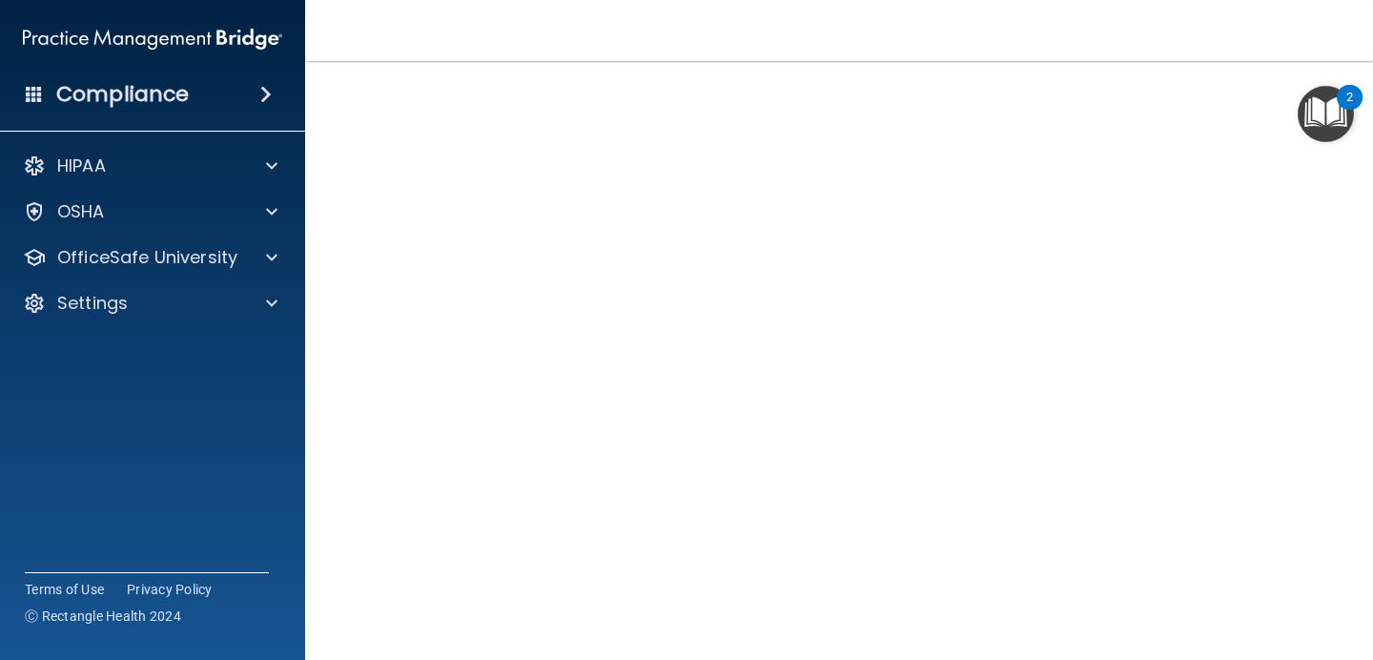
scroll to position [156, 0]
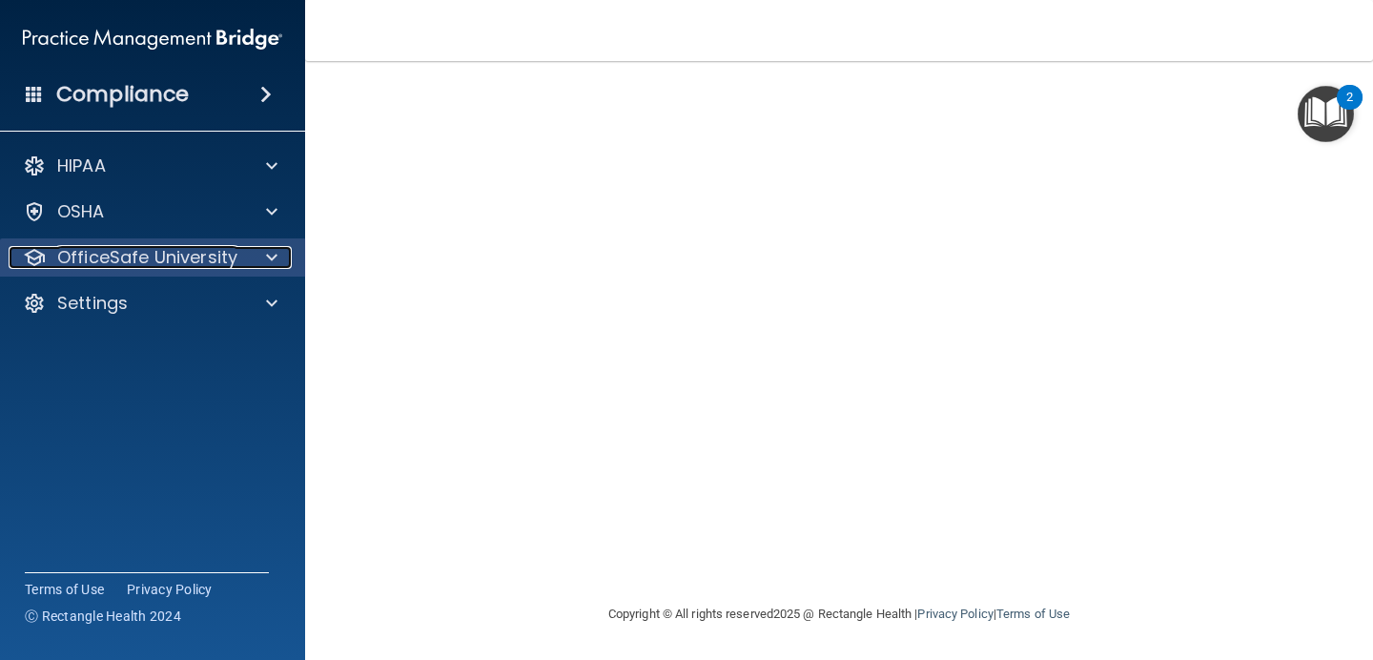
click at [157, 251] on p "OfficeSafe University" at bounding box center [147, 257] width 180 height 23
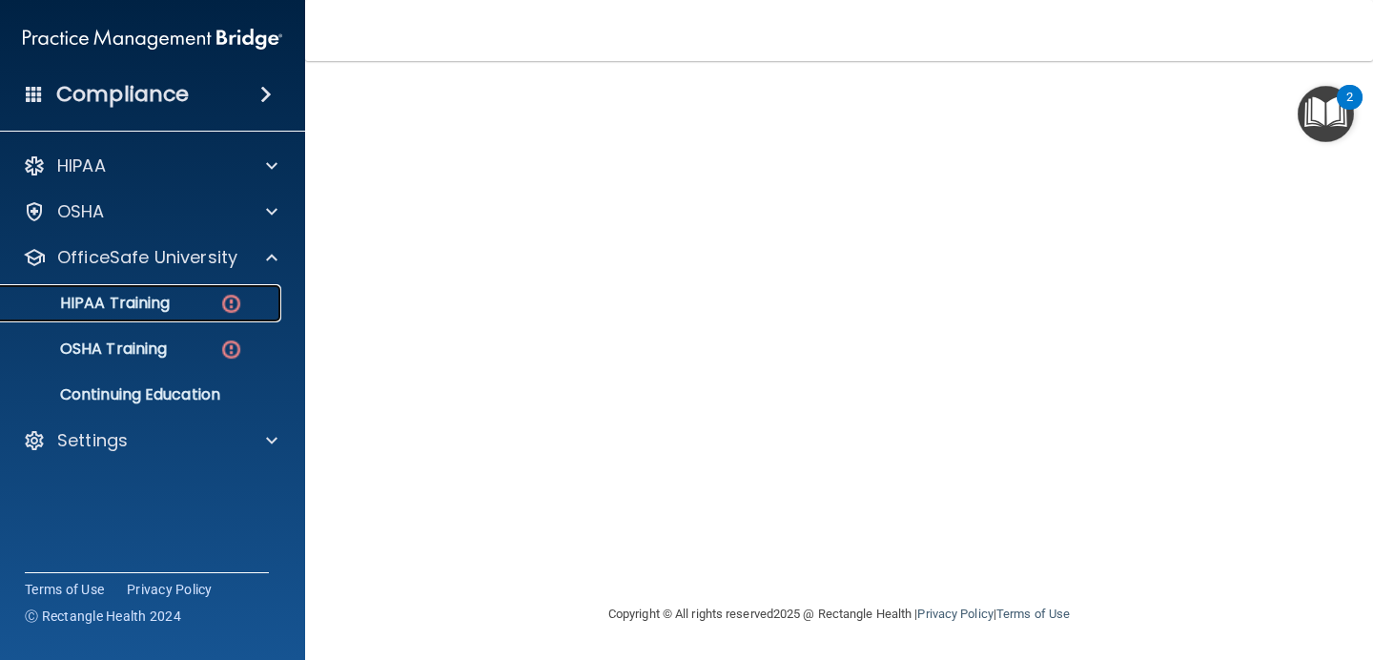
click at [238, 298] on img at bounding box center [231, 304] width 24 height 24
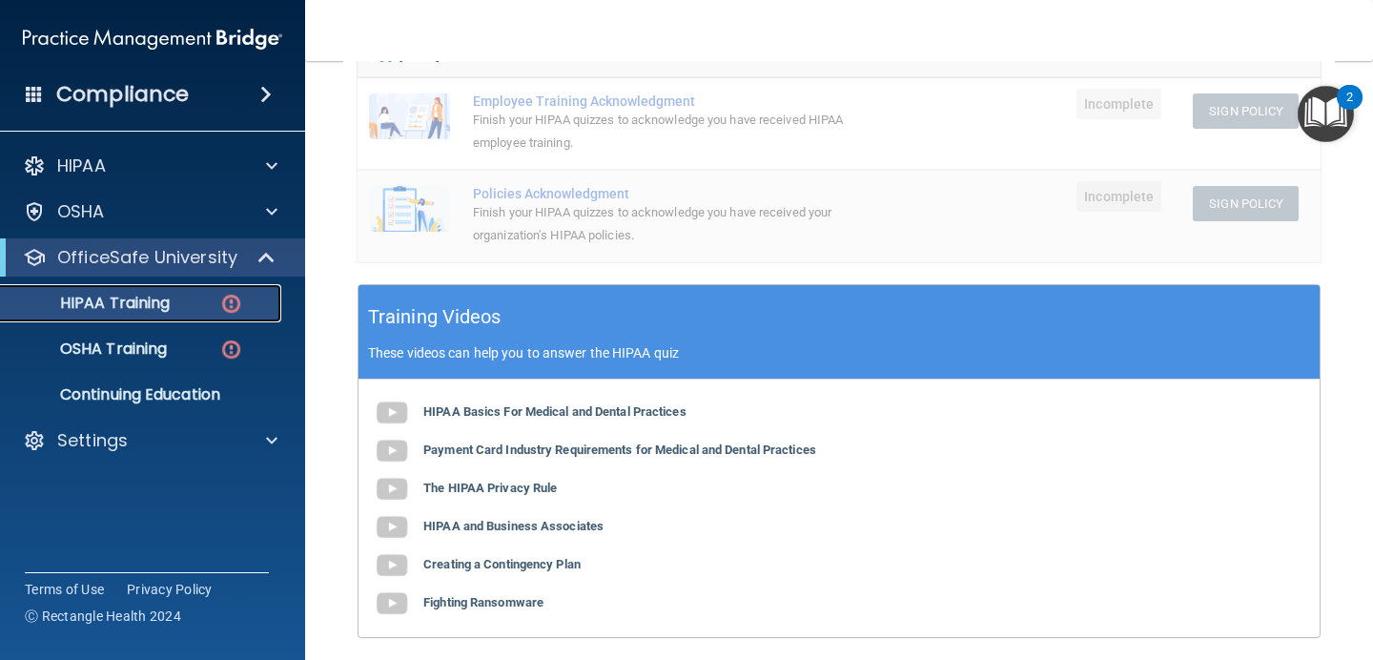
scroll to position [543, 0]
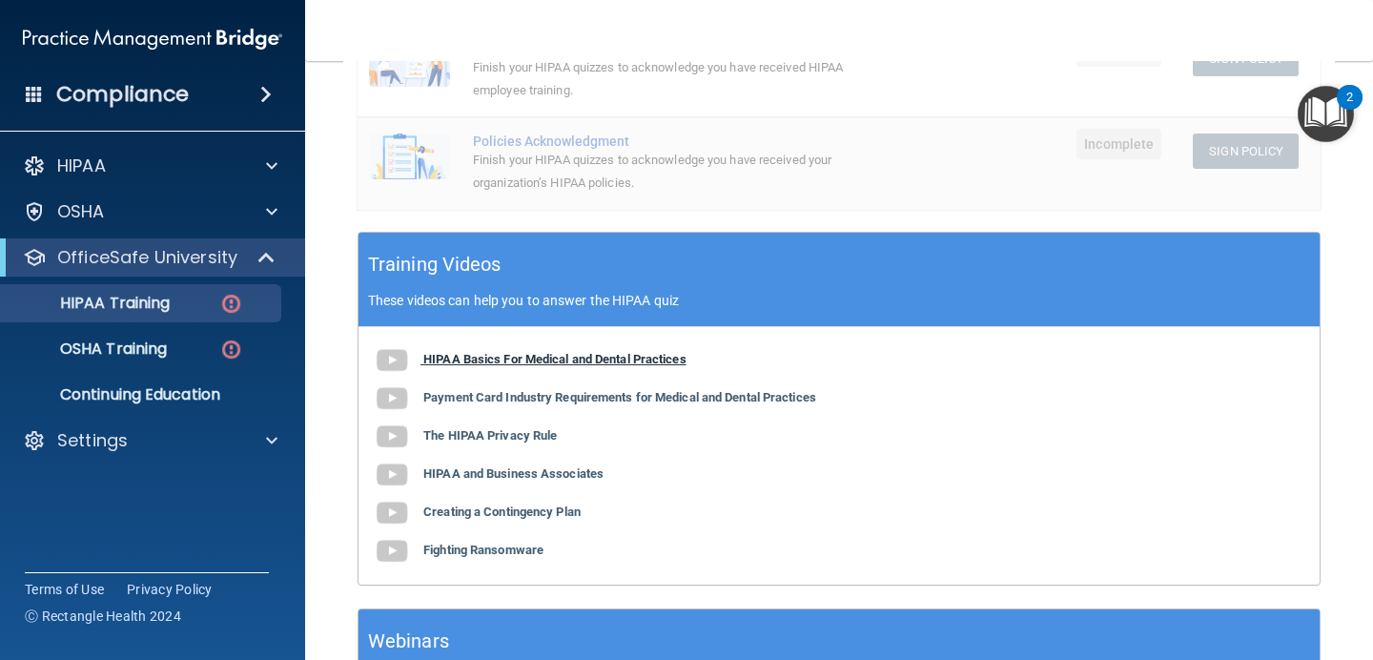
click at [519, 360] on b "HIPAA Basics For Medical and Dental Practices" at bounding box center [554, 359] width 263 height 14
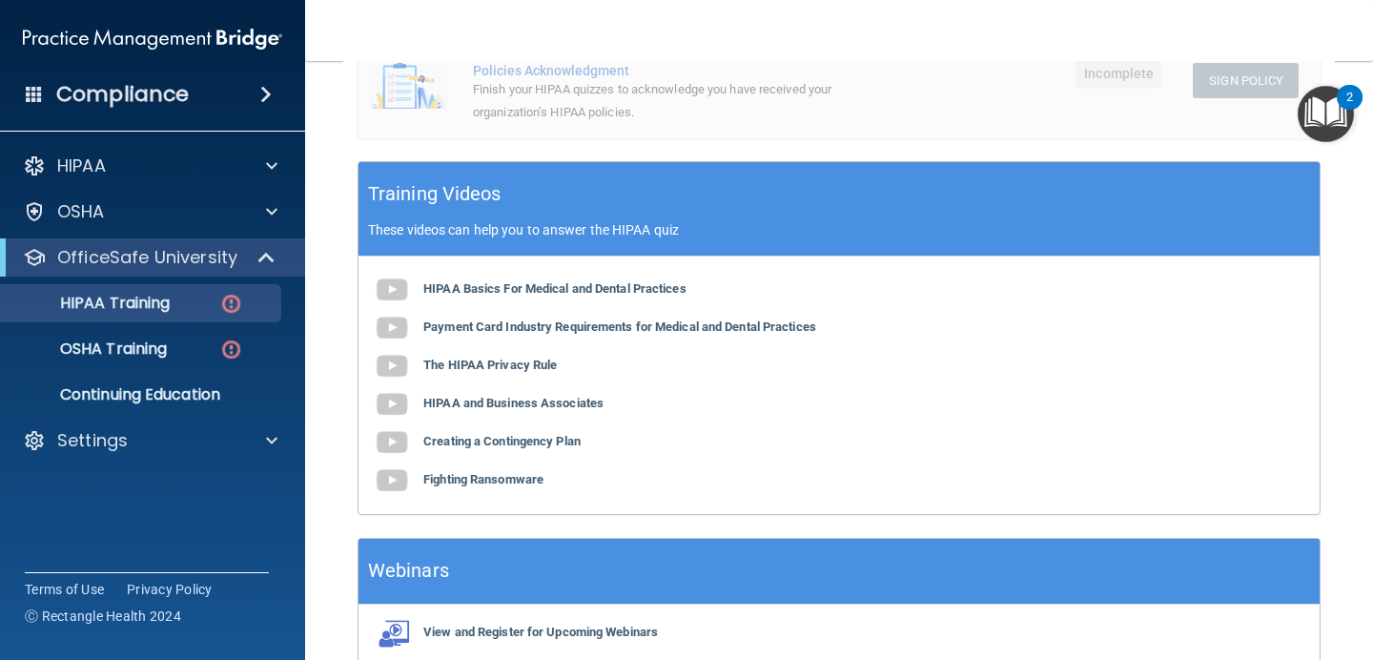
scroll to position [680, 0]
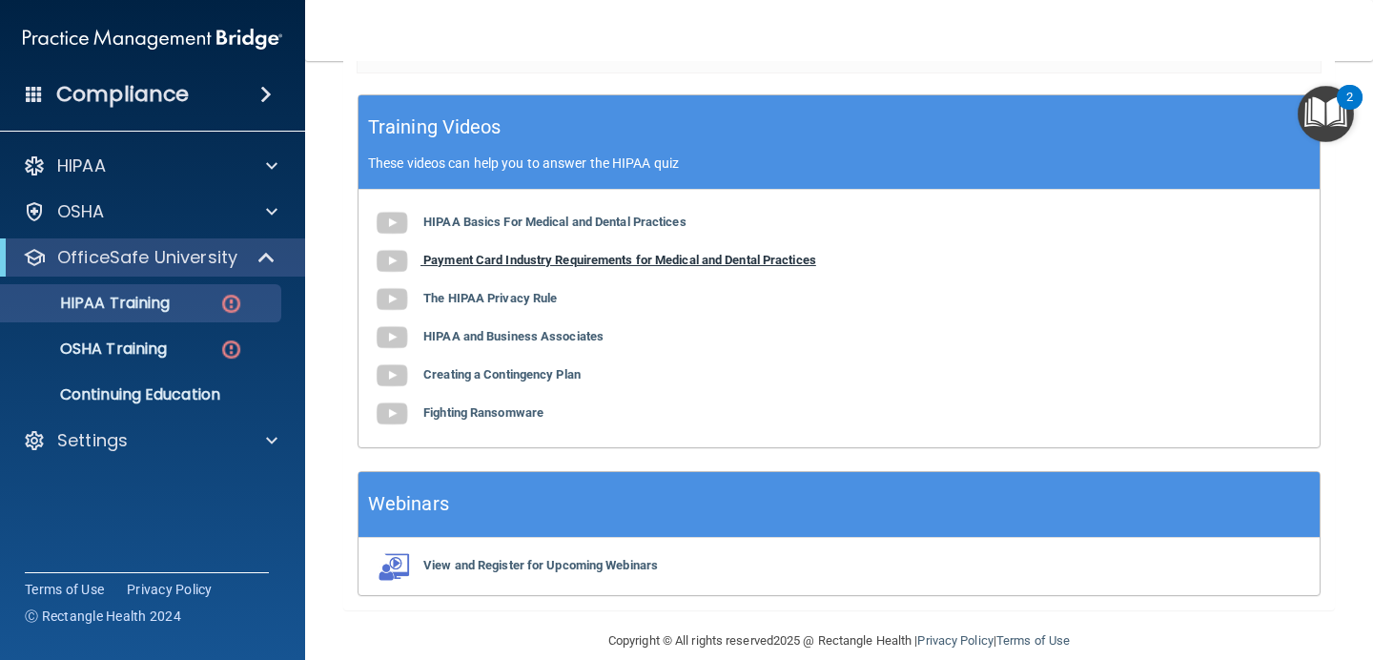
click at [475, 265] on b "Payment Card Industry Requirements for Medical and Dental Practices" at bounding box center [619, 260] width 393 height 14
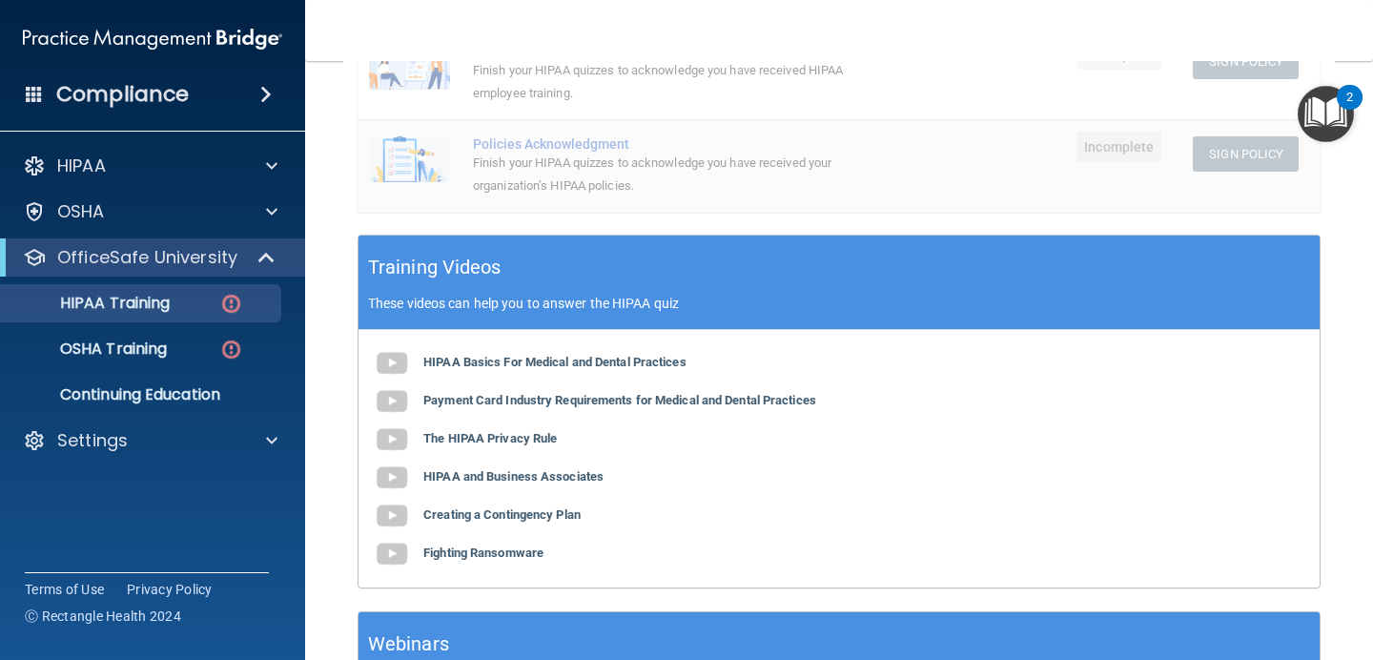
scroll to position [575, 0]
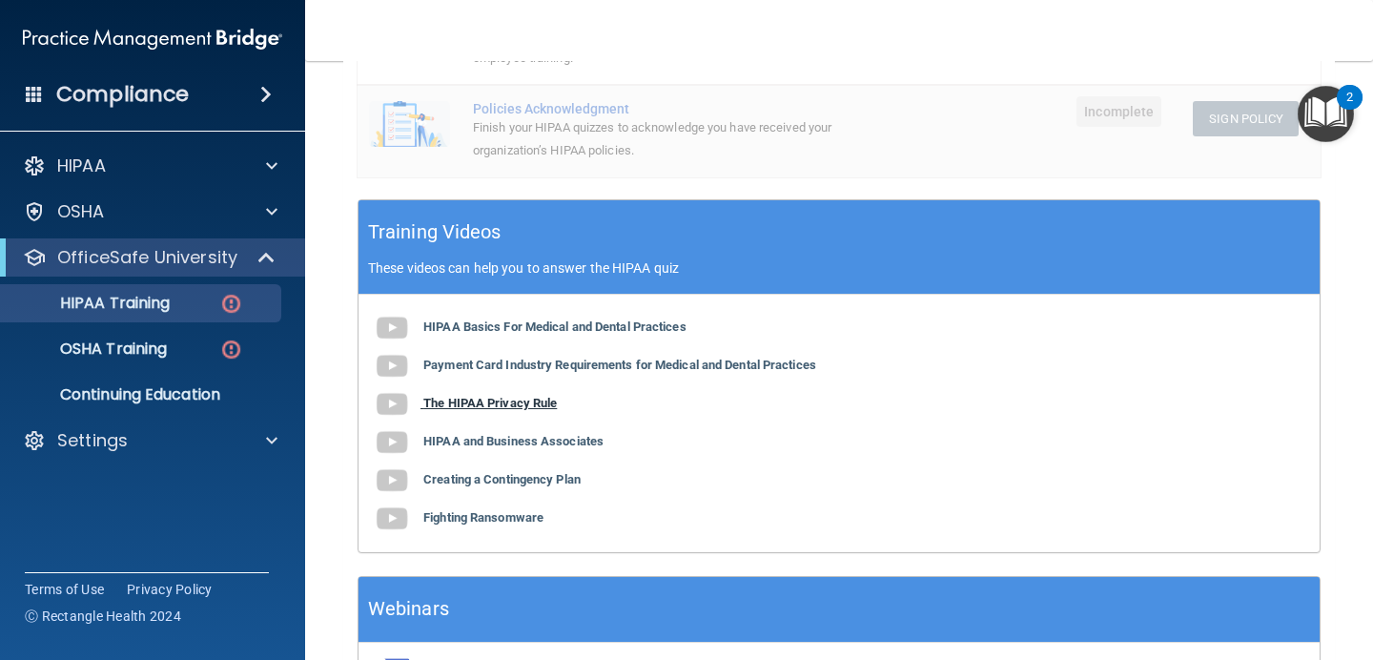
click at [499, 404] on b "The HIPAA Privacy Rule" at bounding box center [490, 403] width 134 height 14
click at [504, 437] on b "HIPAA and Business Associates" at bounding box center [513, 441] width 180 height 14
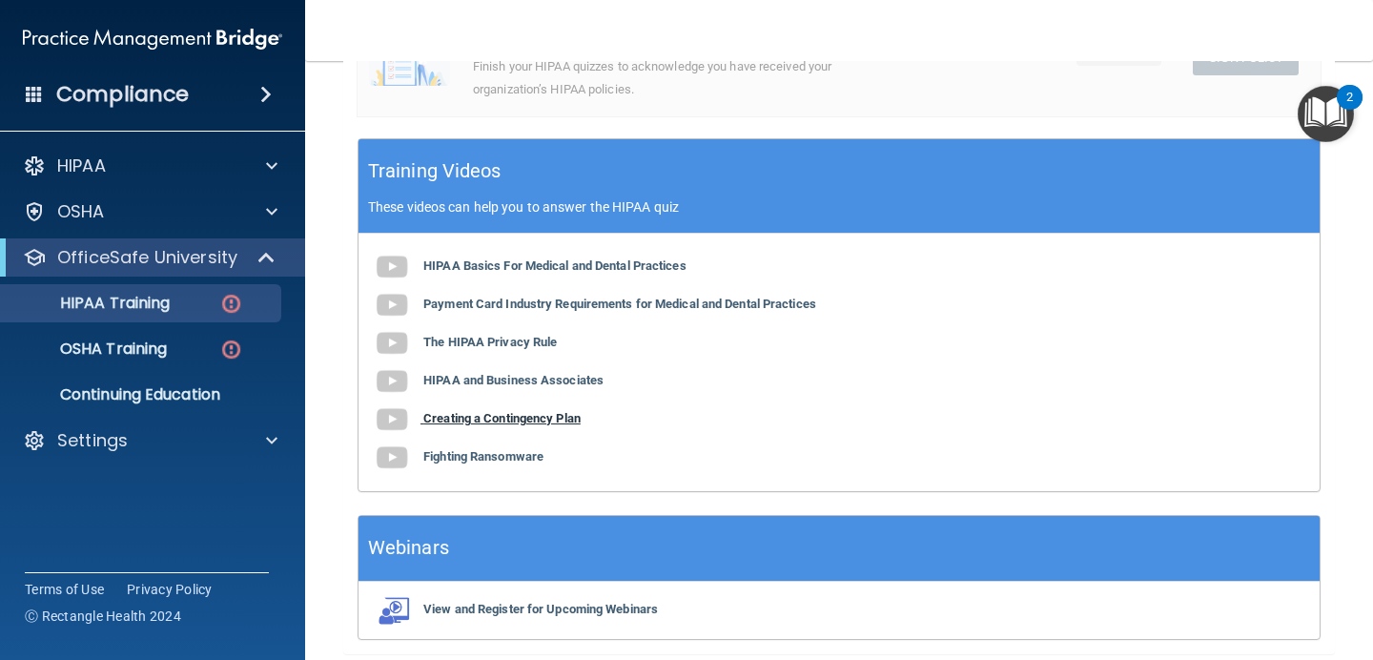
click at [509, 422] on b "Creating a Contingency Plan" at bounding box center [501, 418] width 157 height 14
